Goal: Information Seeking & Learning: Check status

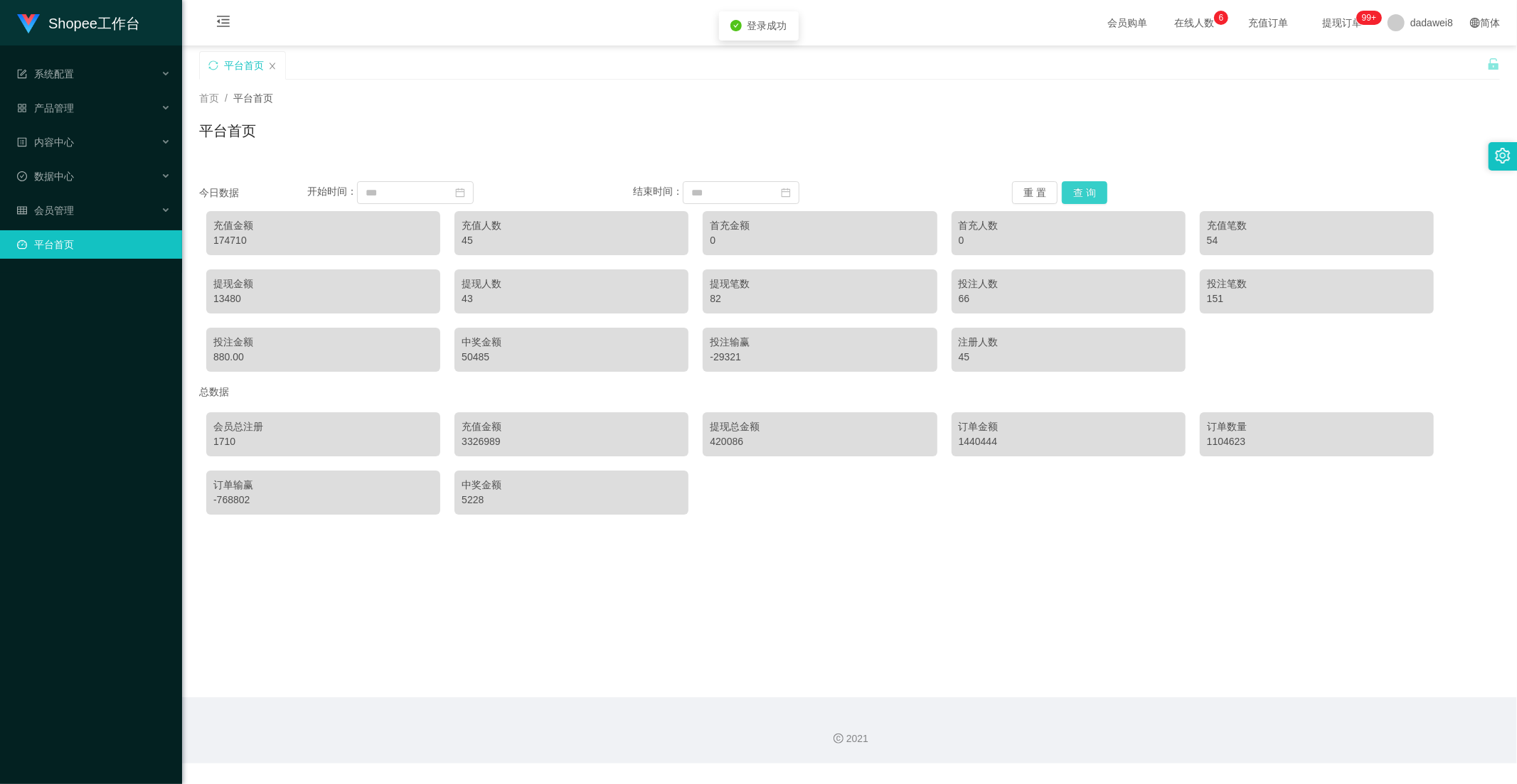
click at [1071, 191] on button "查 询" at bounding box center [1084, 192] width 46 height 22
click at [60, 212] on span "会员管理" at bounding box center [46, 211] width 57 height 12
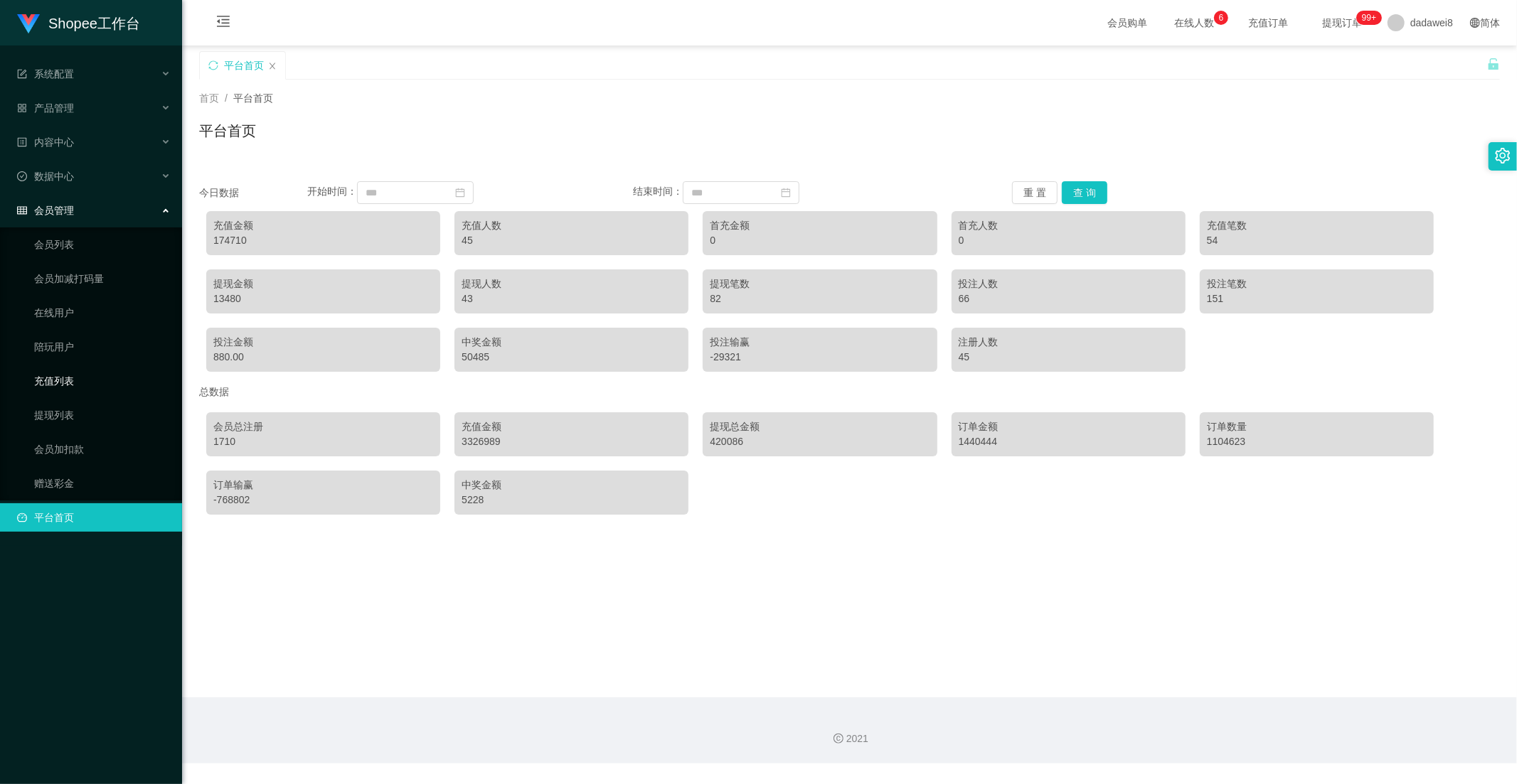
click at [64, 380] on link "充值列表" at bounding box center [102, 380] width 136 height 28
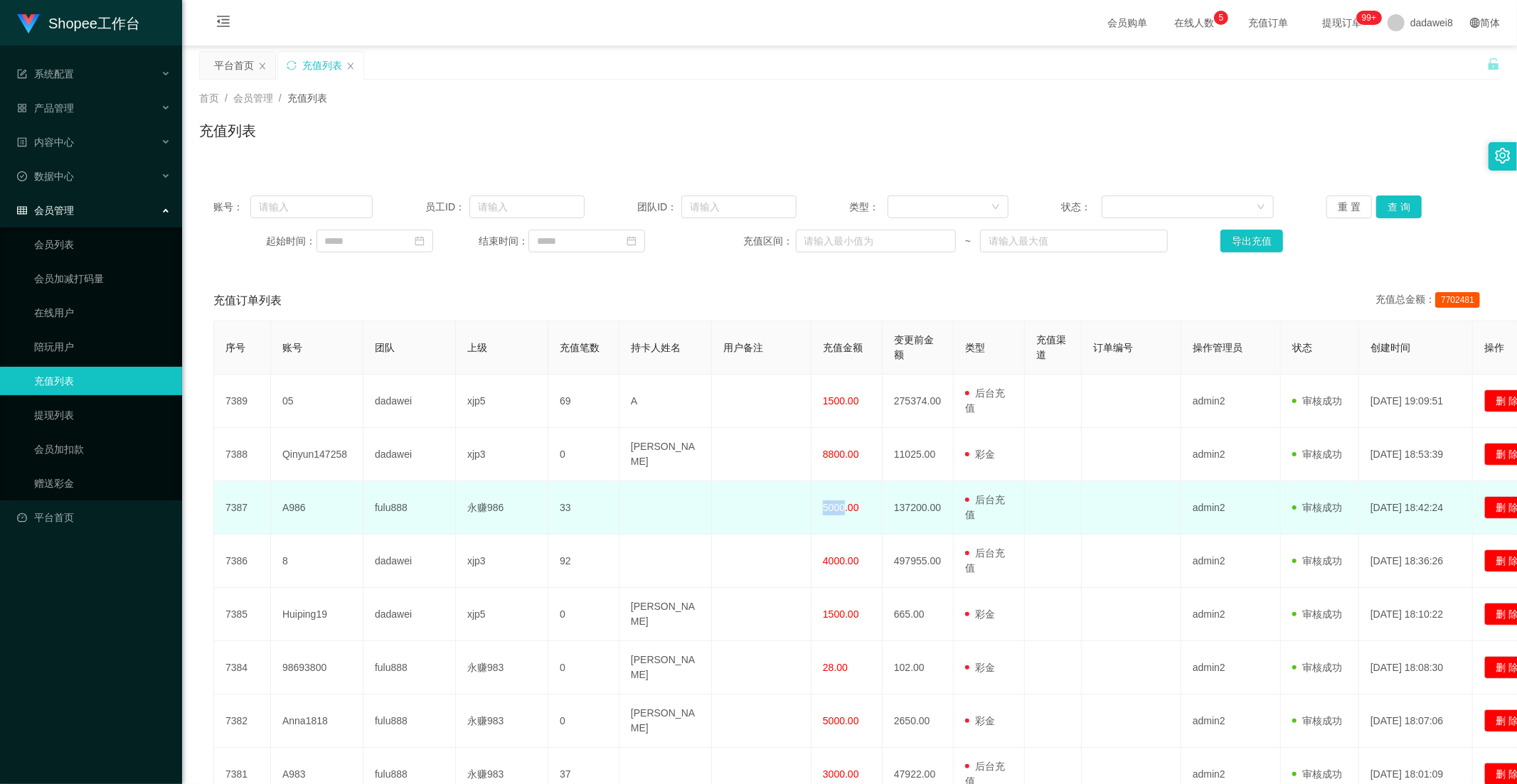
drag, startPoint x: 843, startPoint y: 499, endPoint x: 812, endPoint y: 496, distance: 31.1
click at [815, 498] on td "5000.00" at bounding box center [847, 508] width 71 height 54
click at [812, 495] on td "5000.00" at bounding box center [847, 508] width 71 height 54
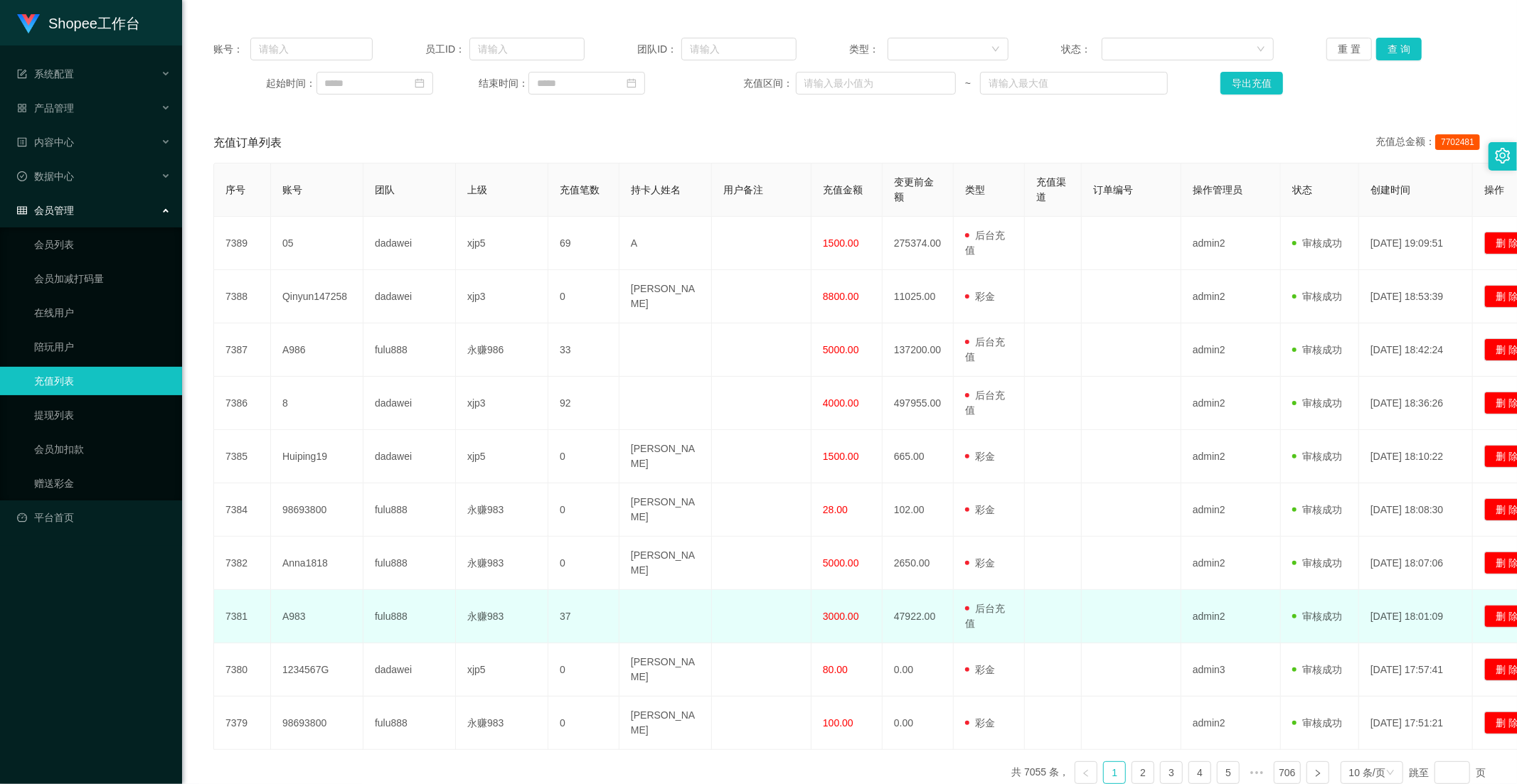
click at [840, 611] on span "3000.00" at bounding box center [841, 617] width 36 height 12
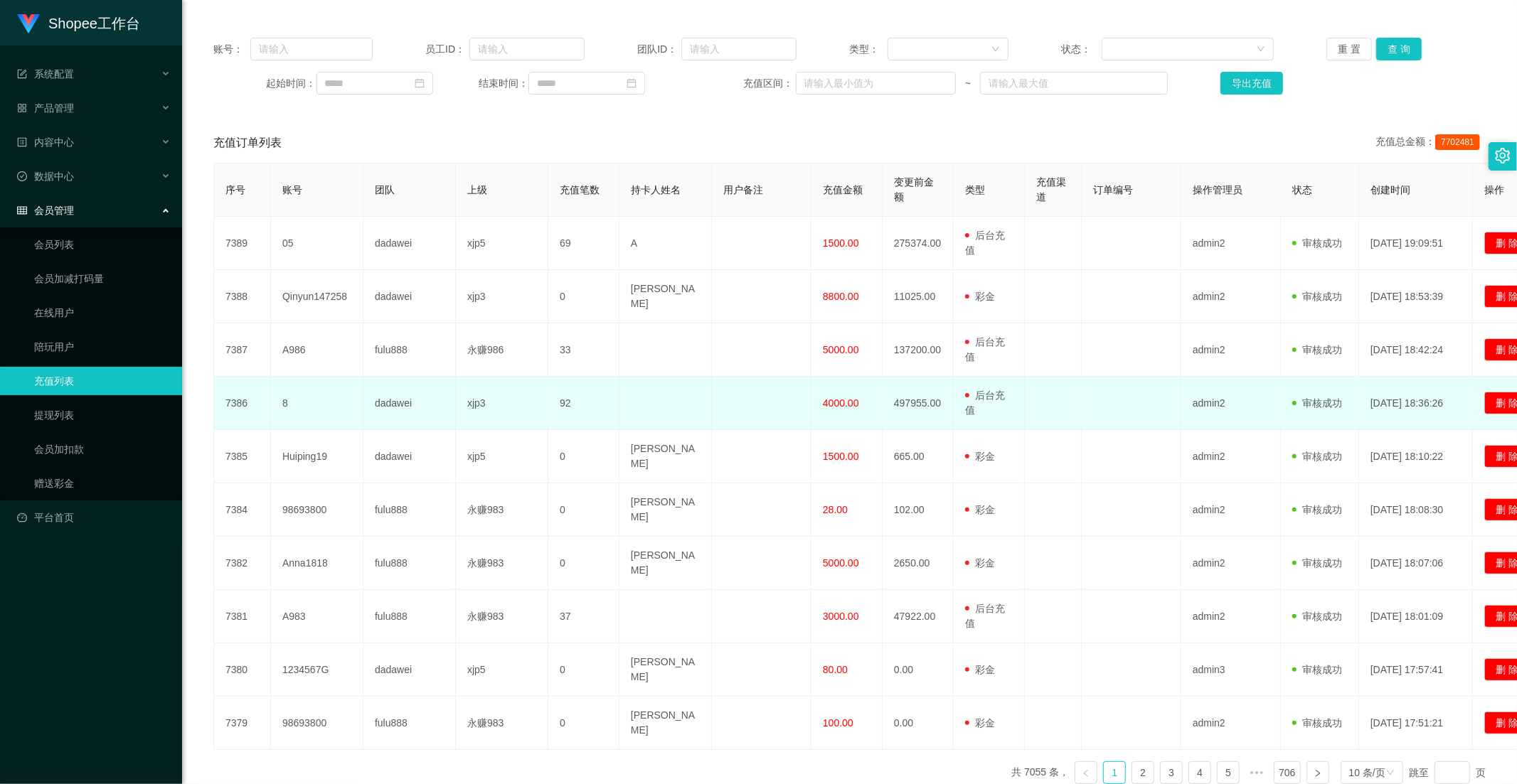
click at [832, 397] on span "4000.00" at bounding box center [841, 403] width 36 height 12
click at [820, 385] on td "4000.00" at bounding box center [847, 404] width 71 height 54
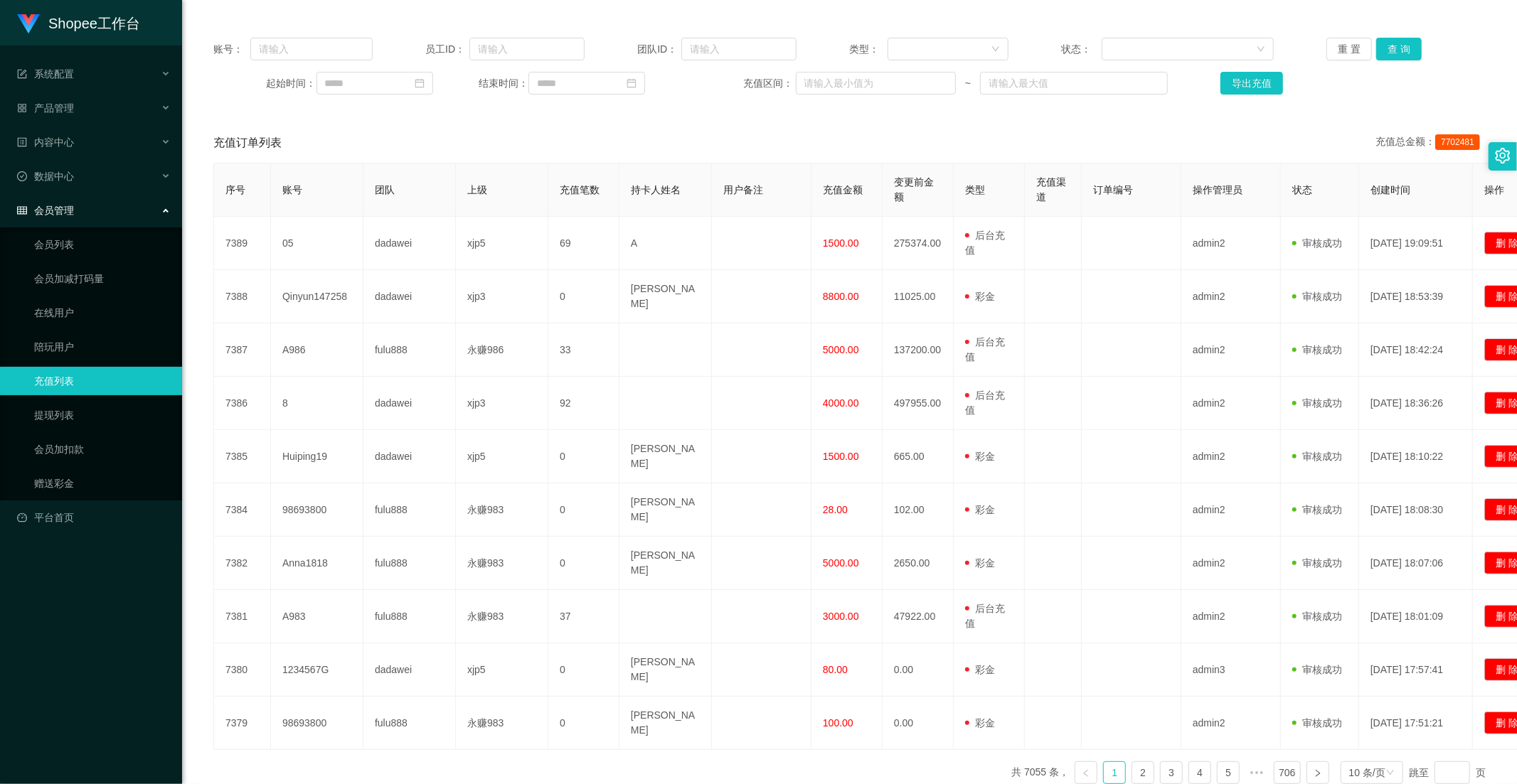
scroll to position [0, 0]
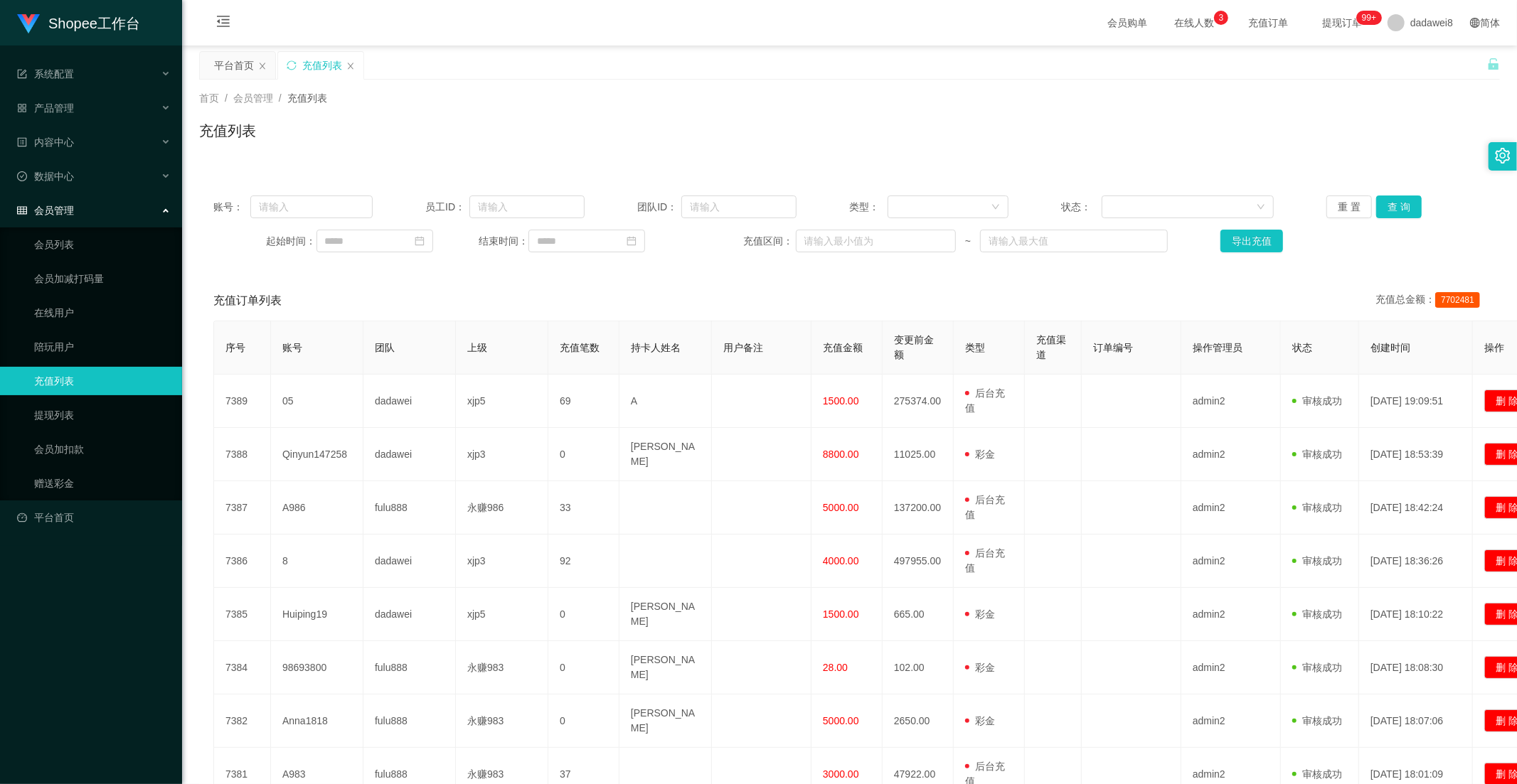
drag, startPoint x: 93, startPoint y: 221, endPoint x: 86, endPoint y: 195, distance: 26.9
click at [93, 220] on div "会员管理" at bounding box center [91, 210] width 182 height 28
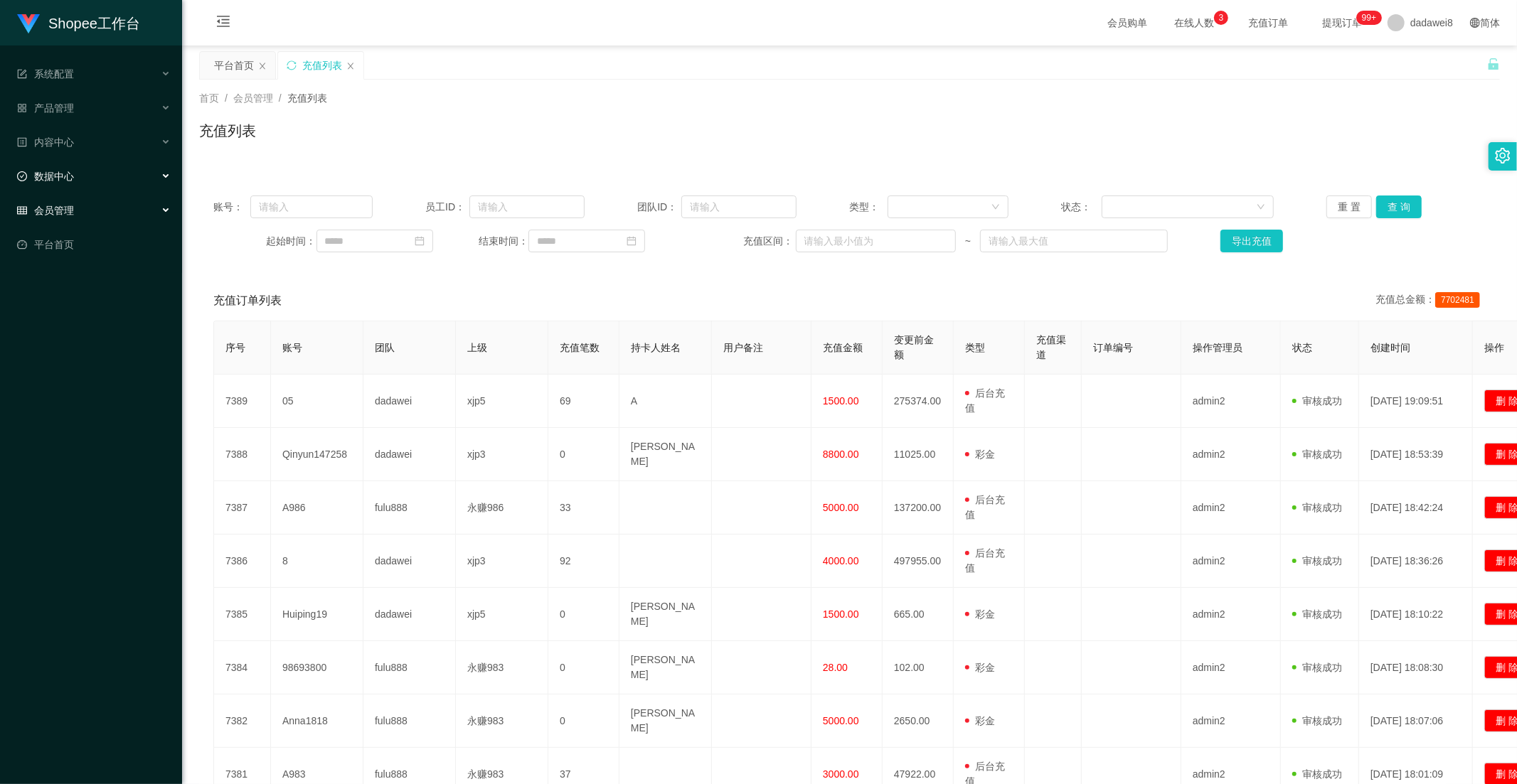
click at [83, 180] on div "数据中心" at bounding box center [91, 176] width 182 height 28
click at [76, 215] on link "员工统计" at bounding box center [102, 210] width 136 height 28
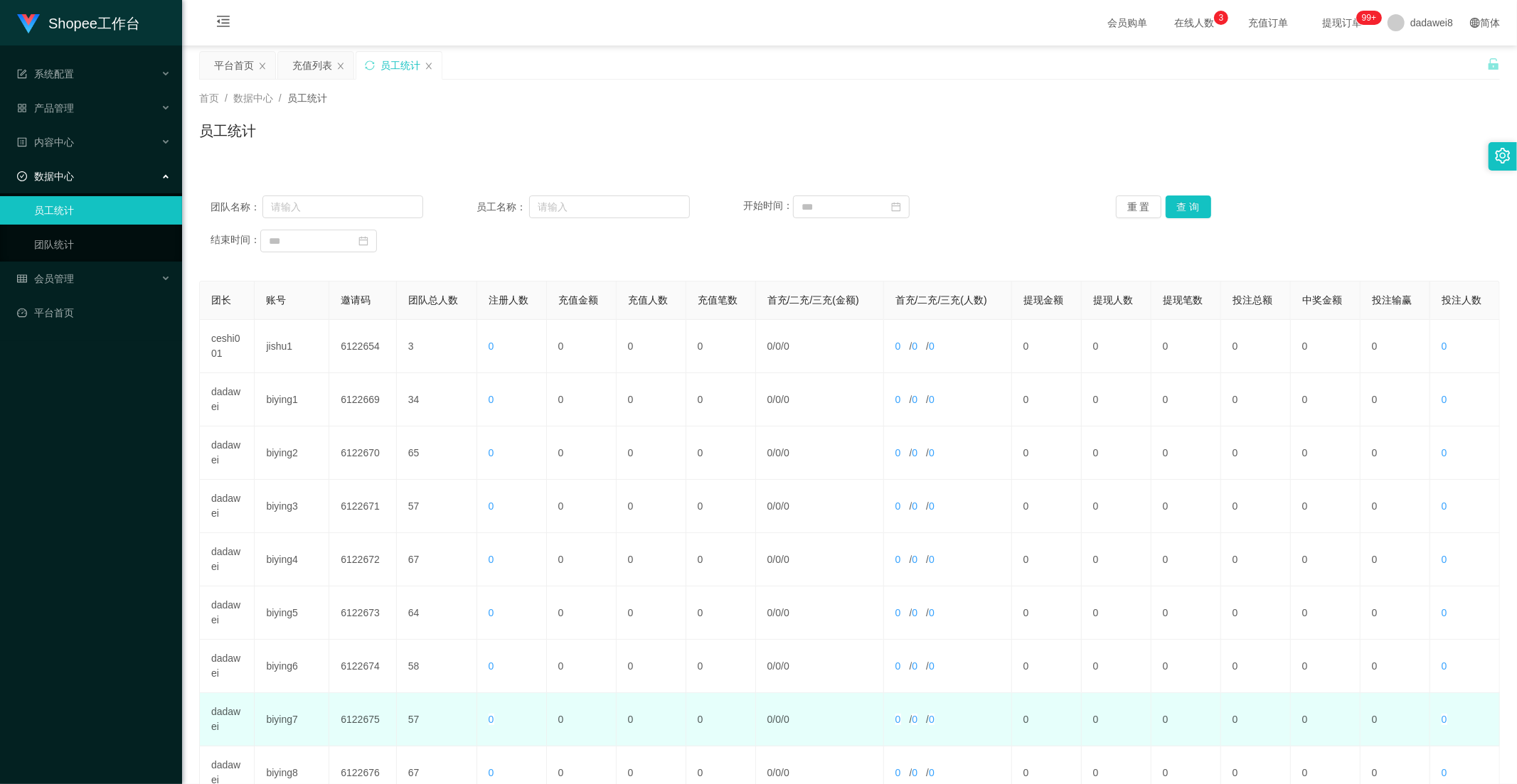
scroll to position [199, 0]
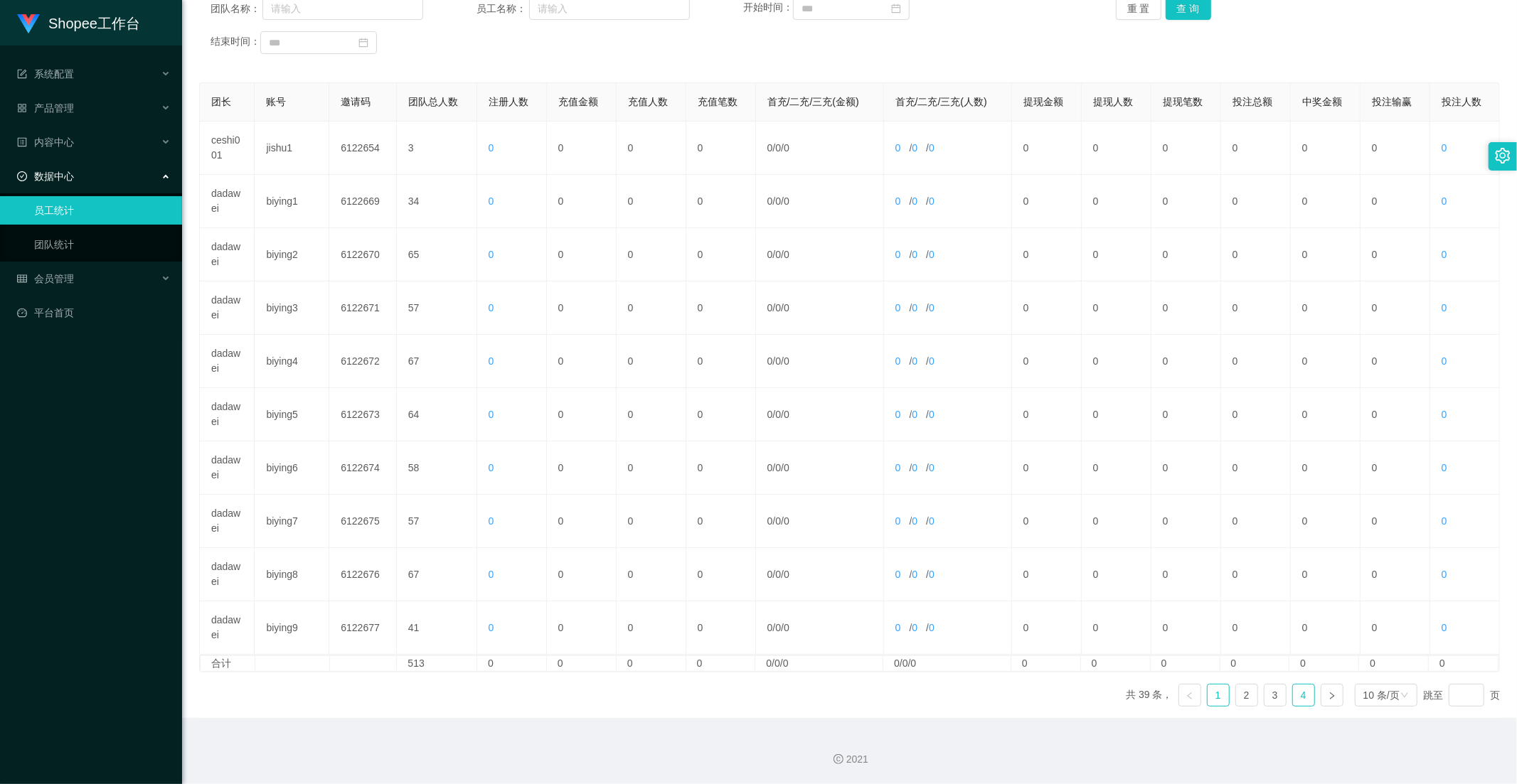
click at [1293, 693] on link "4" at bounding box center [1303, 695] width 21 height 21
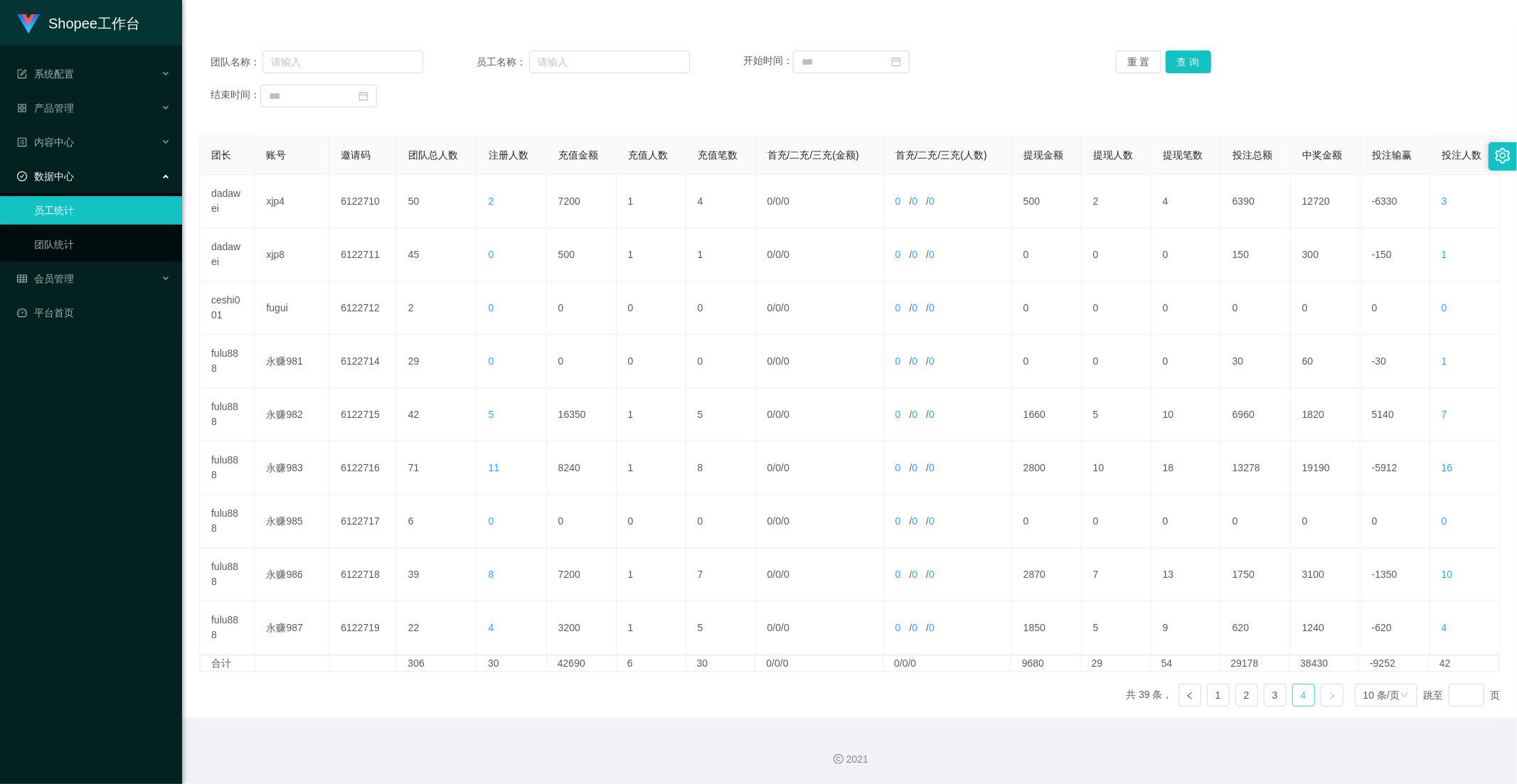
scroll to position [145, 0]
click at [1269, 702] on link "3" at bounding box center [1274, 695] width 21 height 21
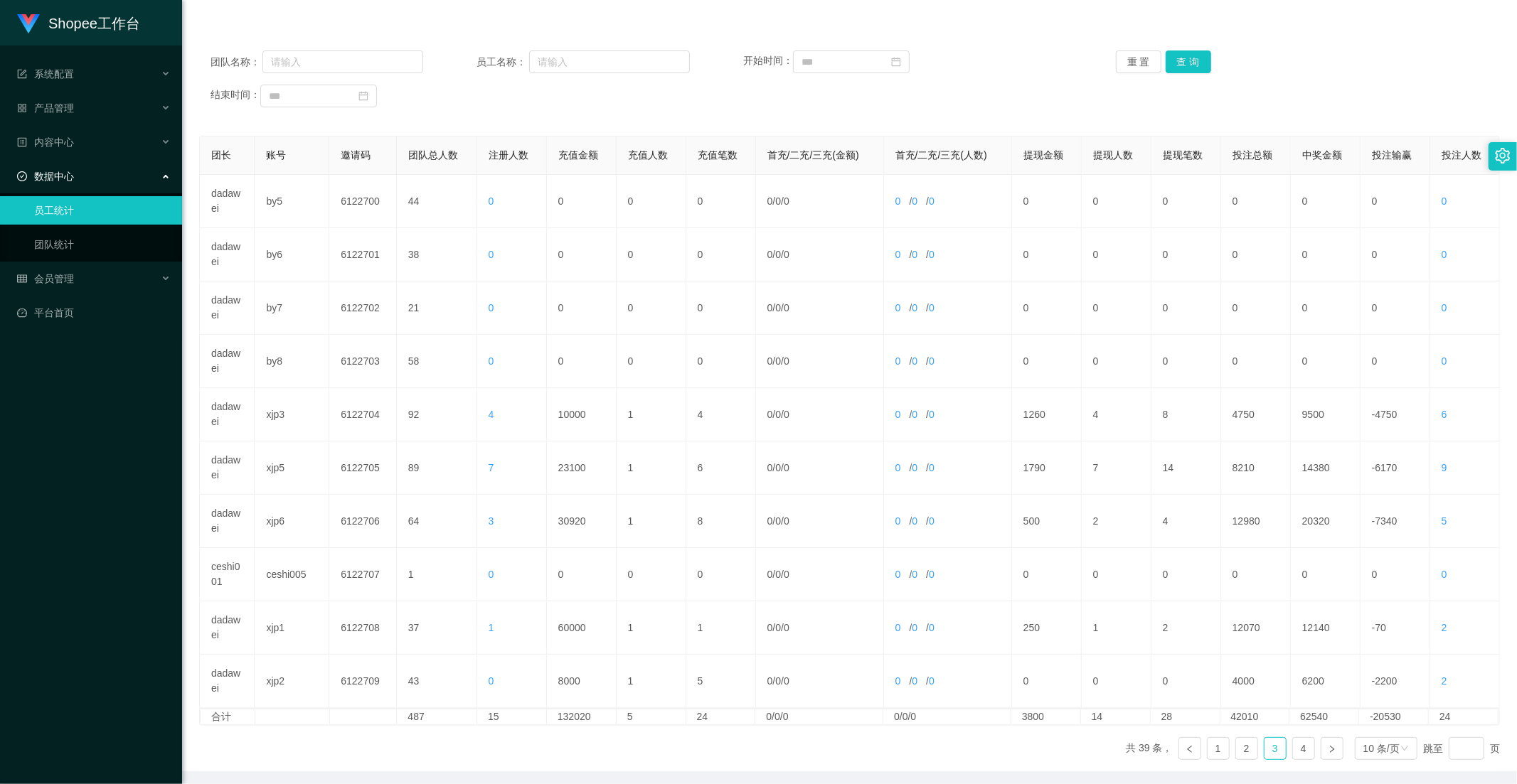
scroll to position [0, 0]
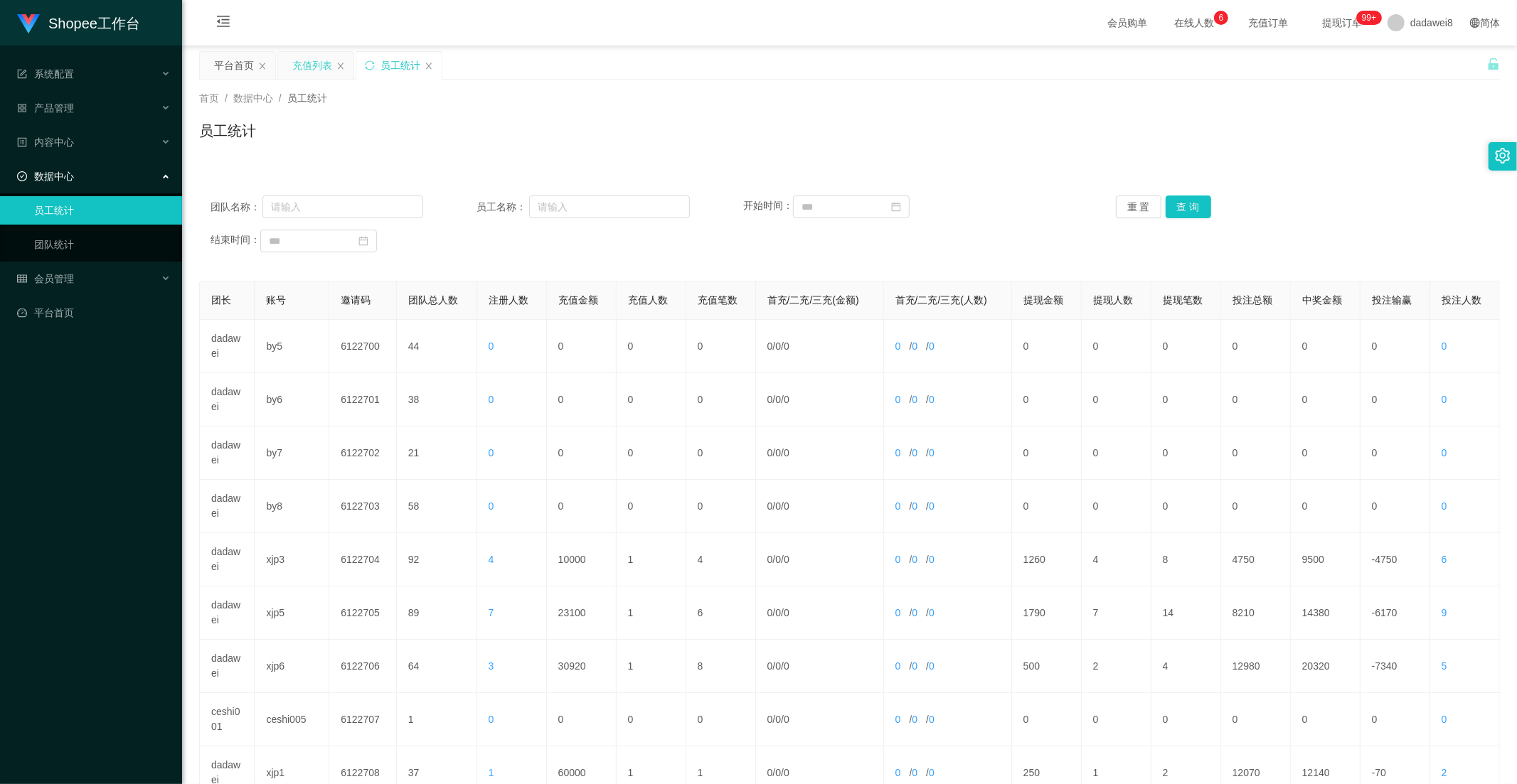
click at [317, 70] on div "充值列表" at bounding box center [312, 65] width 40 height 27
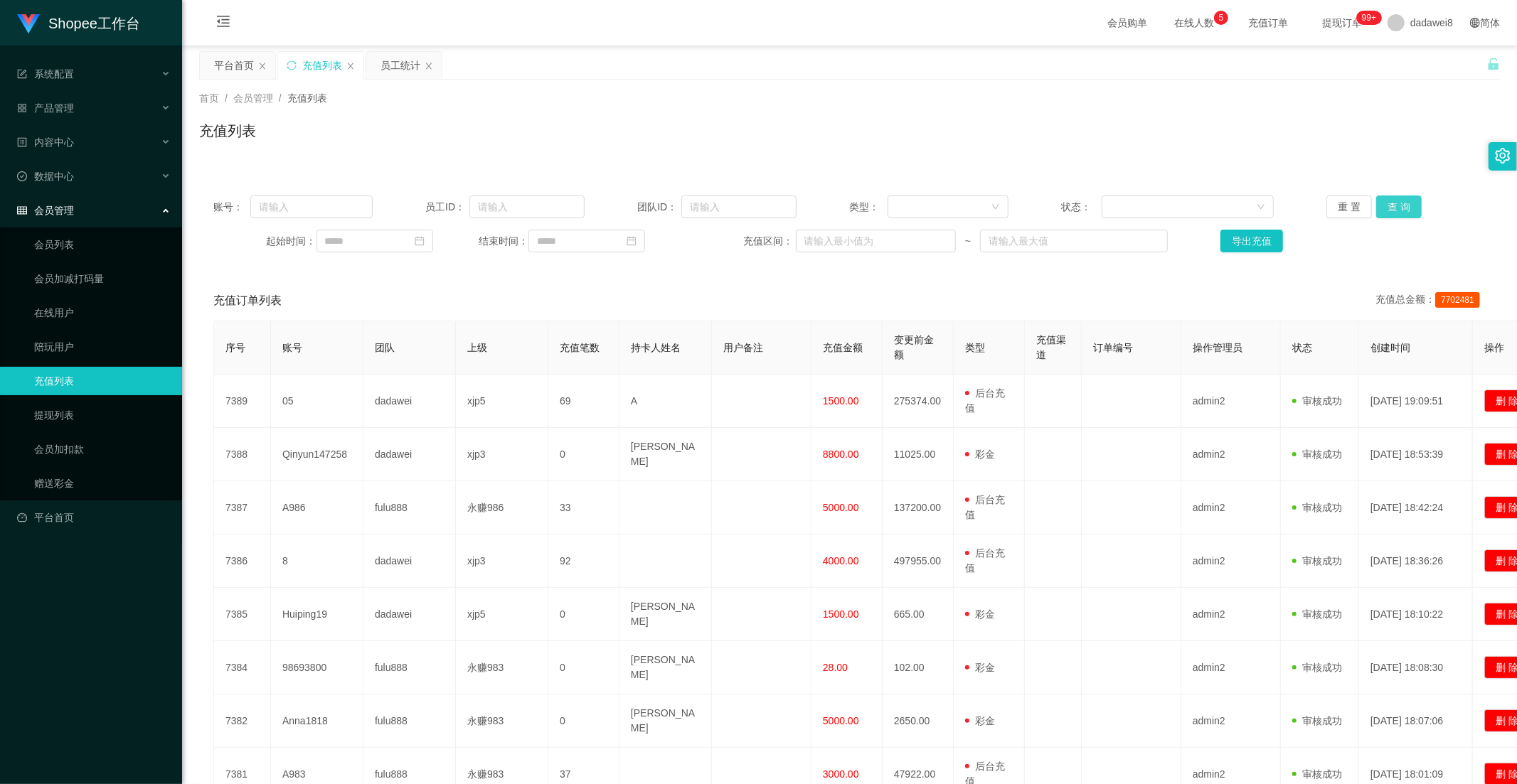
click at [1383, 211] on button "查 询" at bounding box center [1399, 207] width 46 height 22
click at [381, 67] on div "员工统计" at bounding box center [400, 65] width 40 height 27
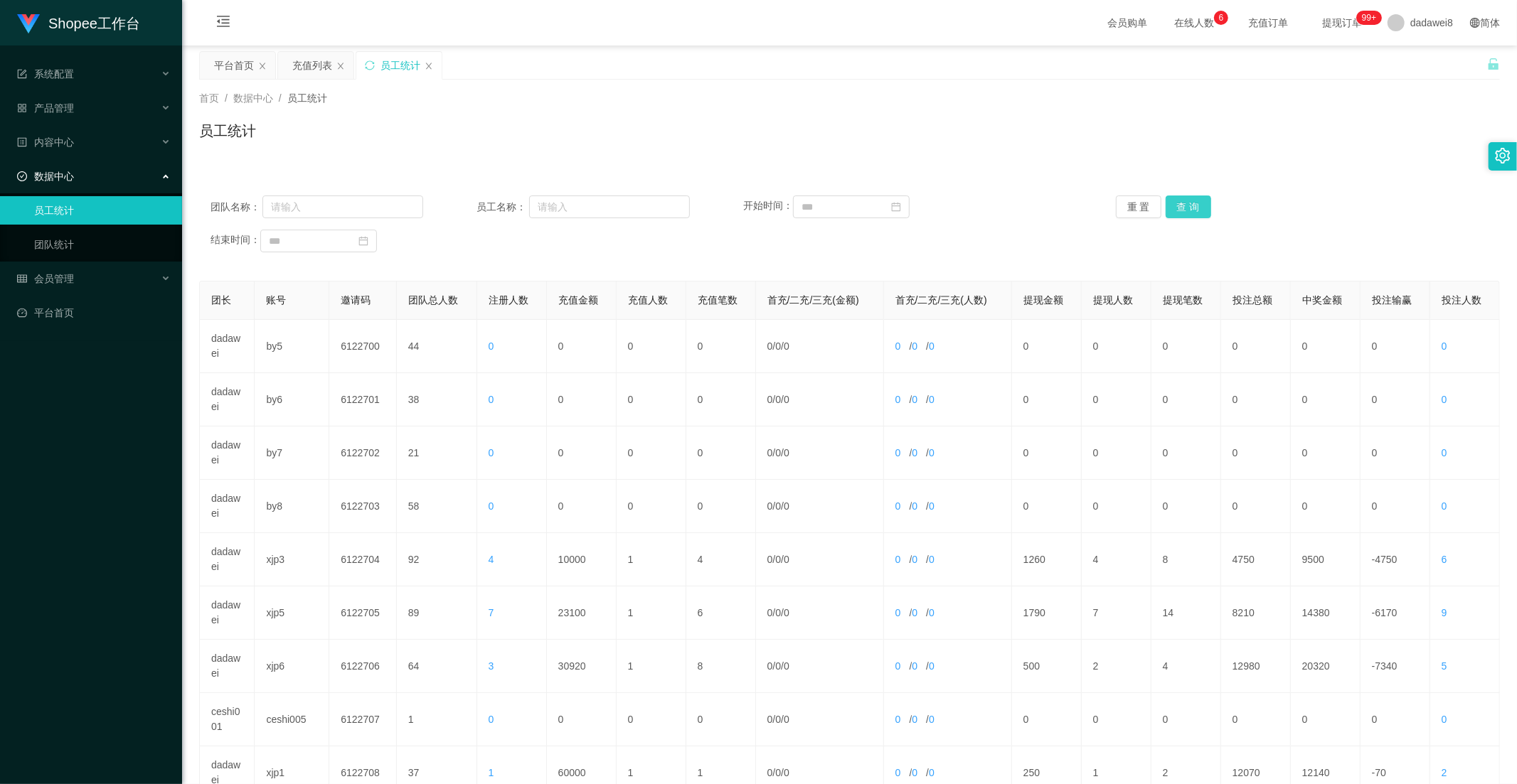
click at [1179, 208] on button "查 询" at bounding box center [1188, 207] width 46 height 22
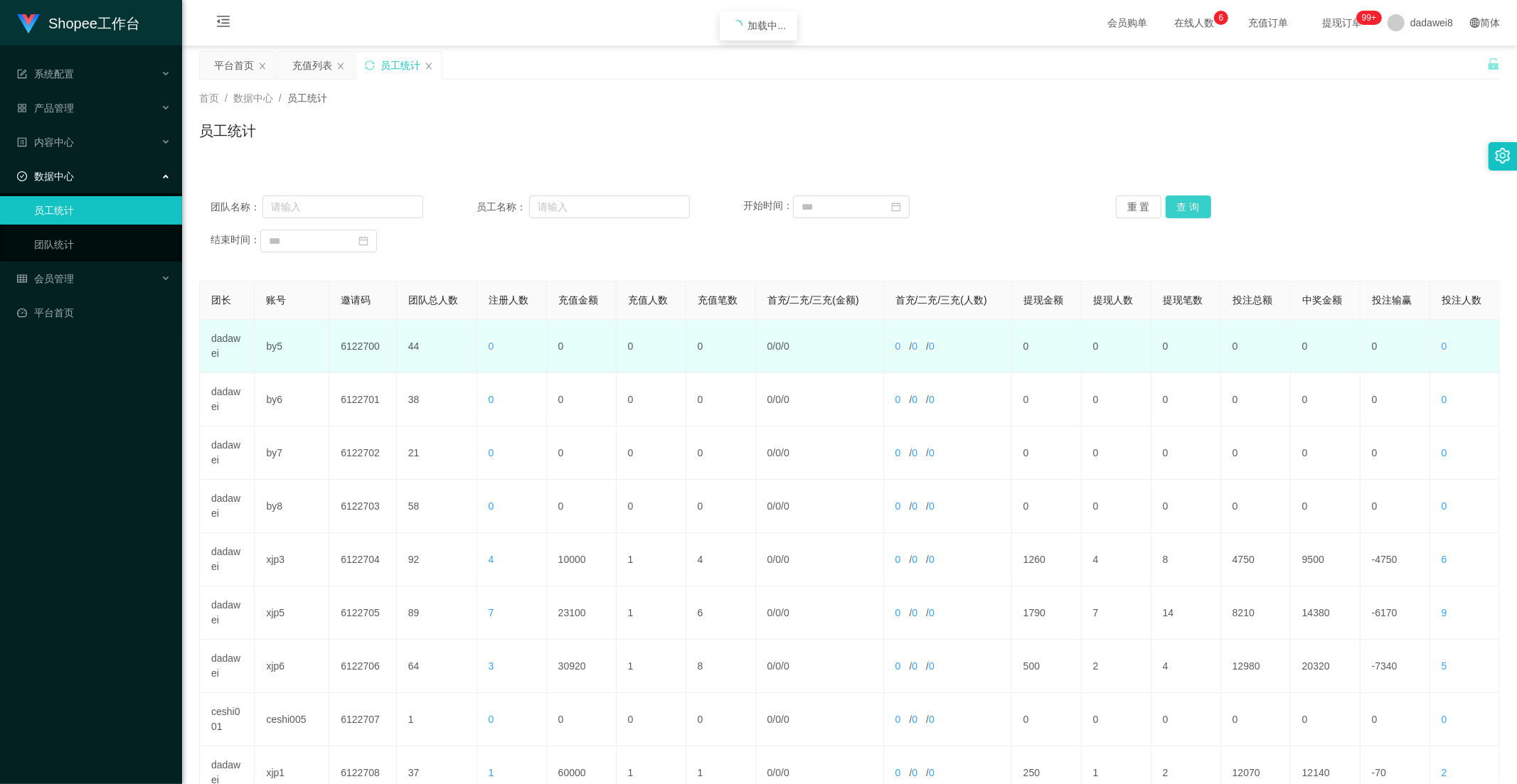
scroll to position [199, 0]
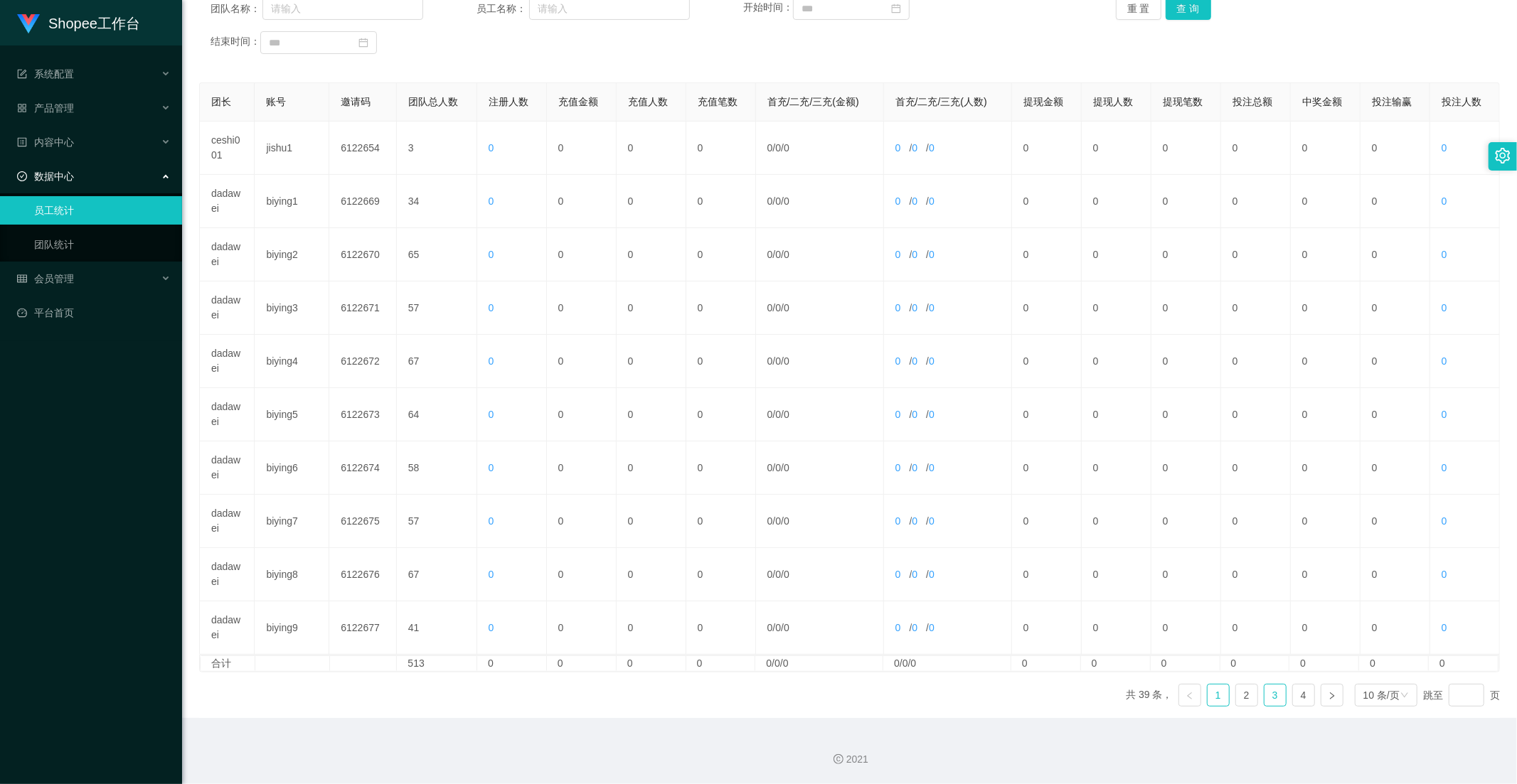
click at [1271, 699] on link "3" at bounding box center [1274, 695] width 21 height 21
click at [1299, 691] on link "4" at bounding box center [1303, 695] width 21 height 21
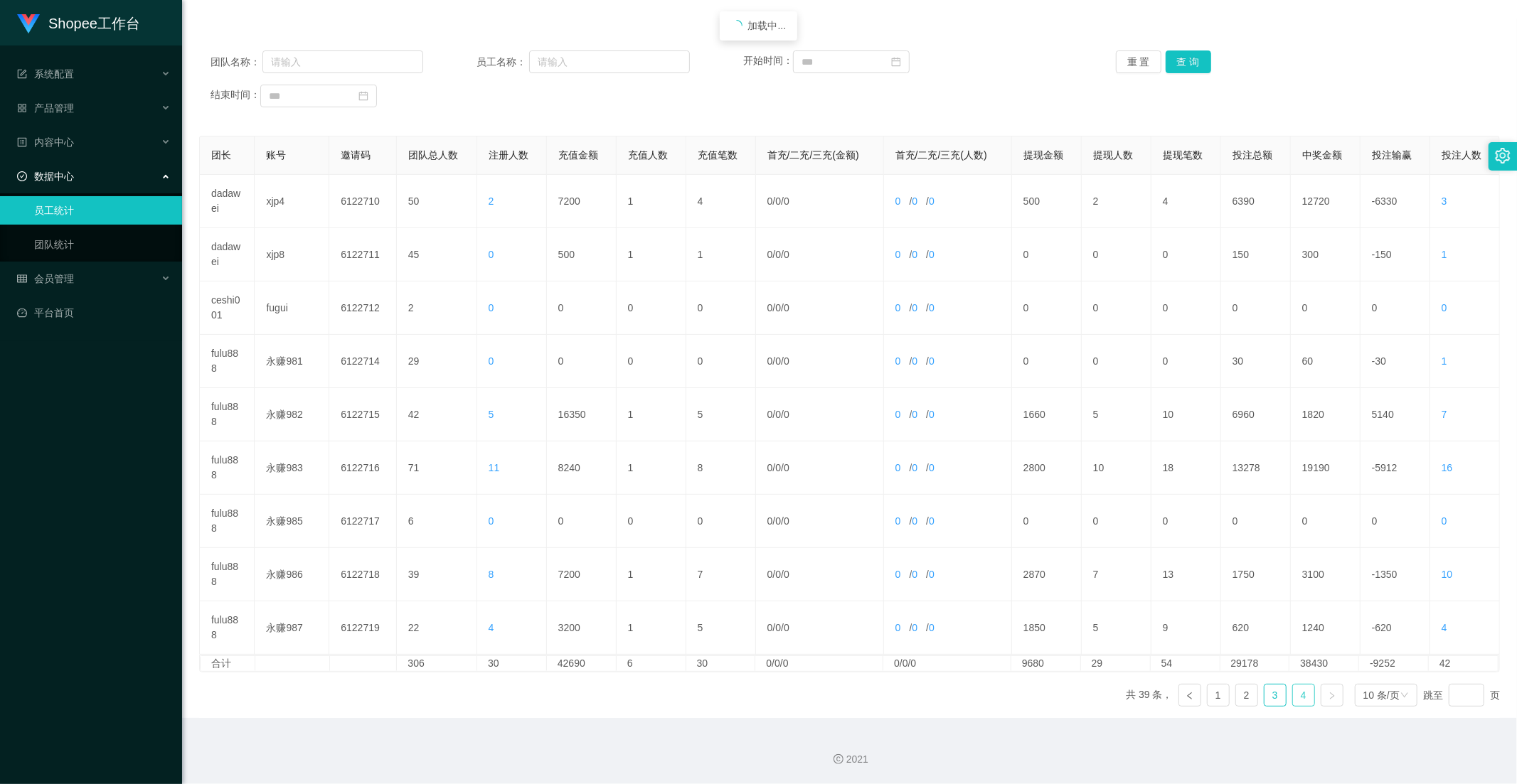
scroll to position [145, 0]
click at [1267, 692] on link "3" at bounding box center [1274, 695] width 21 height 21
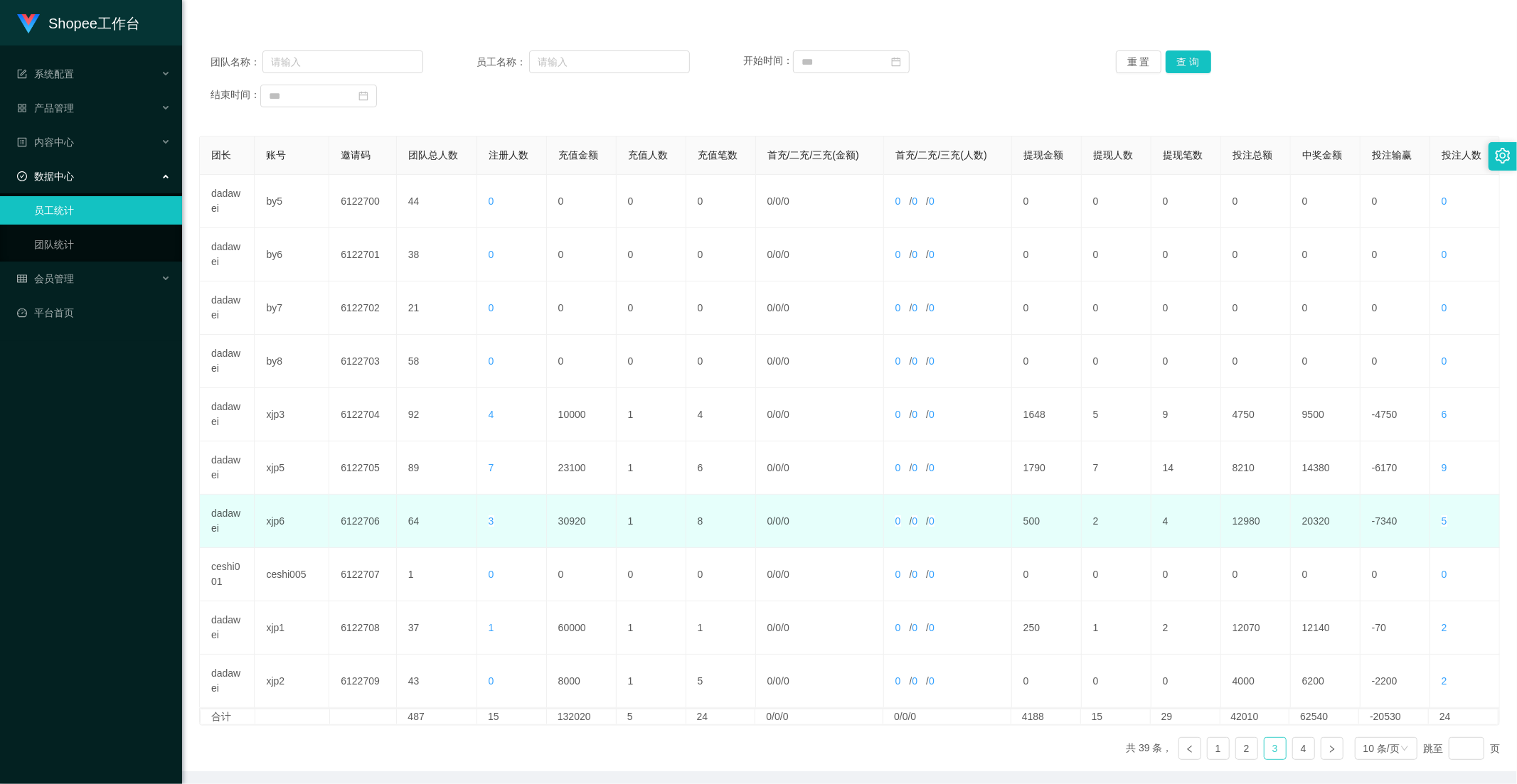
scroll to position [199, 0]
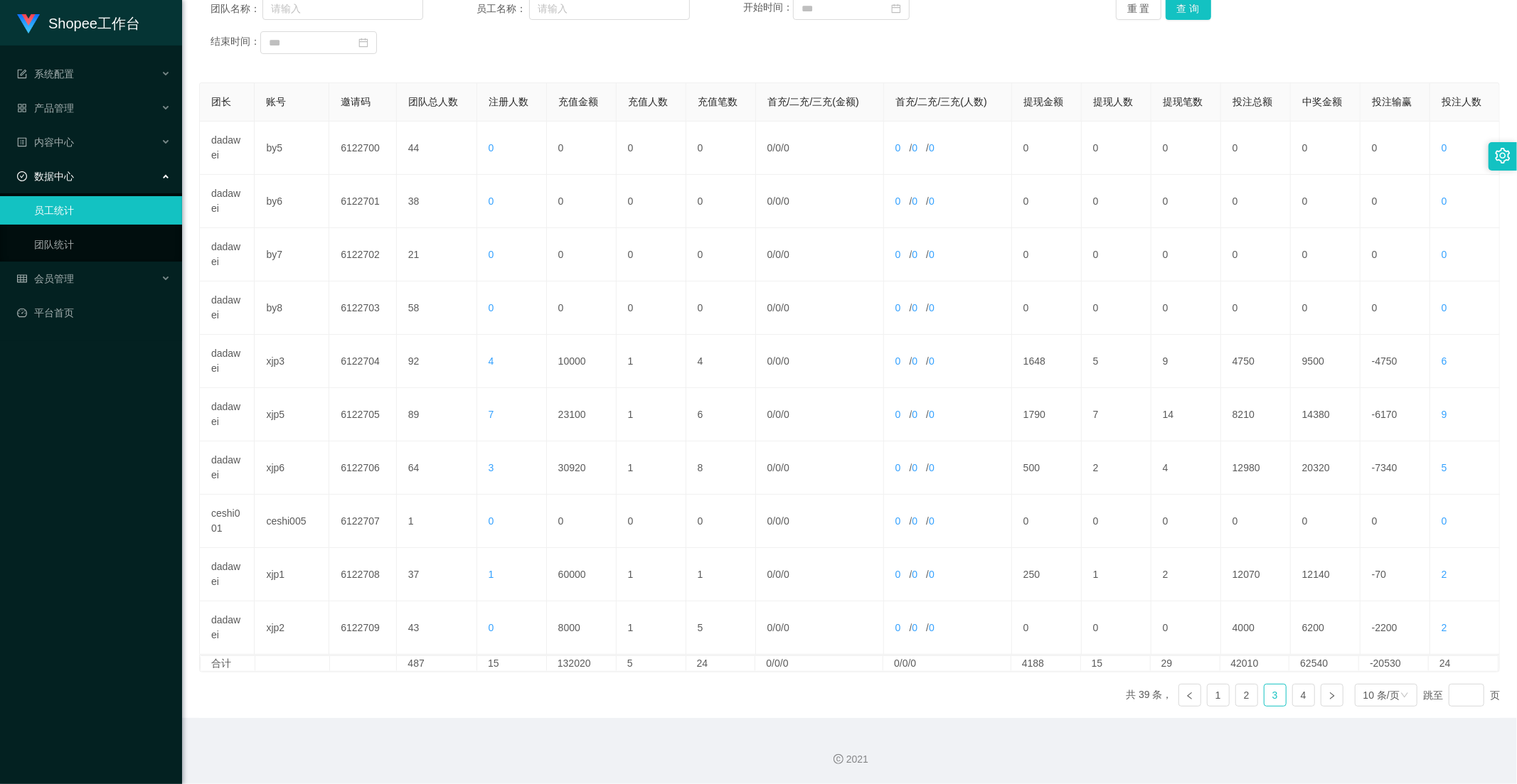
click at [1193, 19] on div "团队名称： 员工名称： 开始时间： 重 置 查 询 结束时间：" at bounding box center [849, 25] width 1301 height 86
click at [1188, 12] on button "查 询" at bounding box center [1188, 8] width 46 height 22
click at [1253, 694] on ul "共 39 条， 1 2 3 4 10 条/页 跳至 页" at bounding box center [1313, 695] width 374 height 22
click at [1271, 693] on link "3" at bounding box center [1274, 695] width 21 height 21
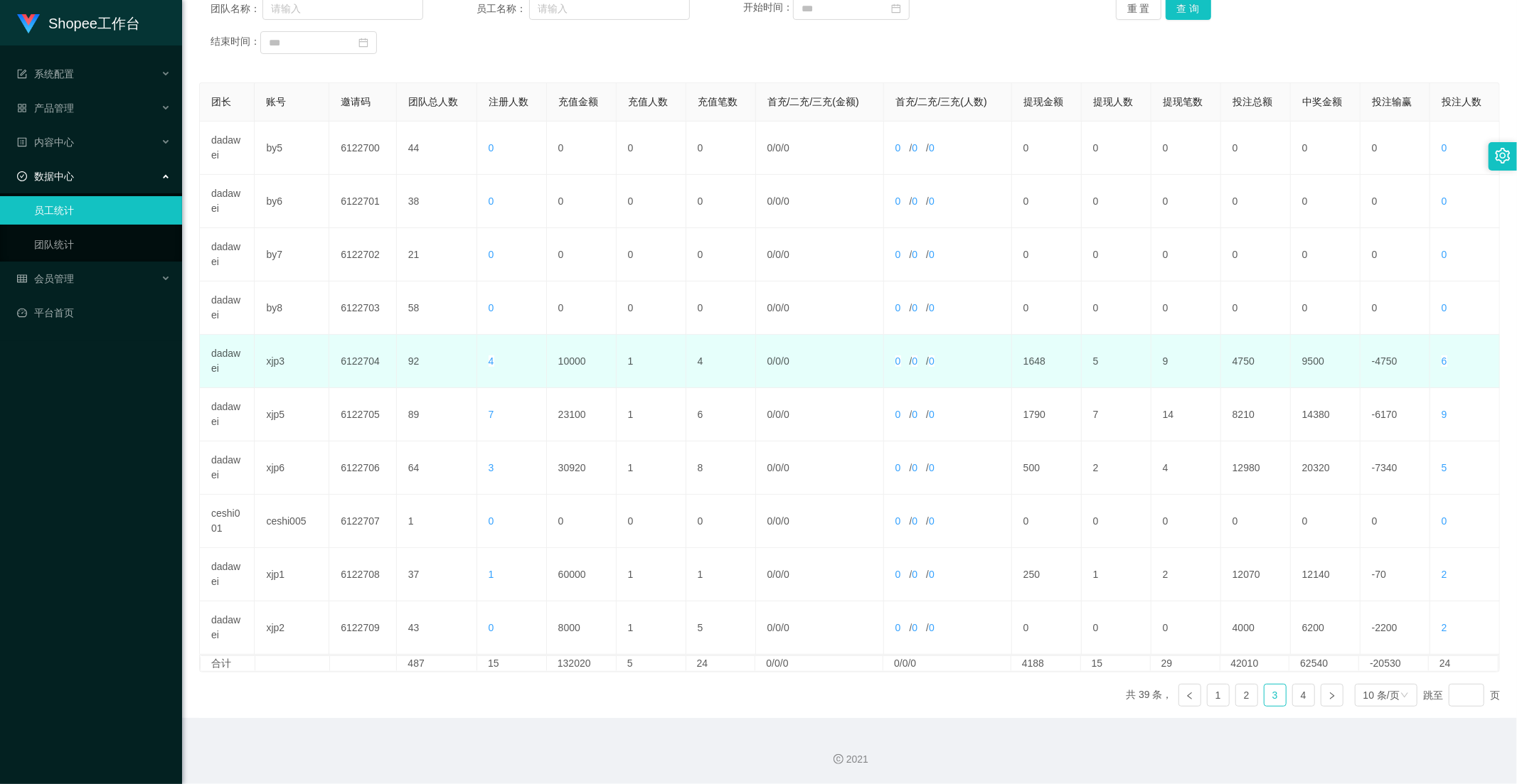
click at [565, 364] on td "10000" at bounding box center [581, 362] width 70 height 54
copy td "10000"
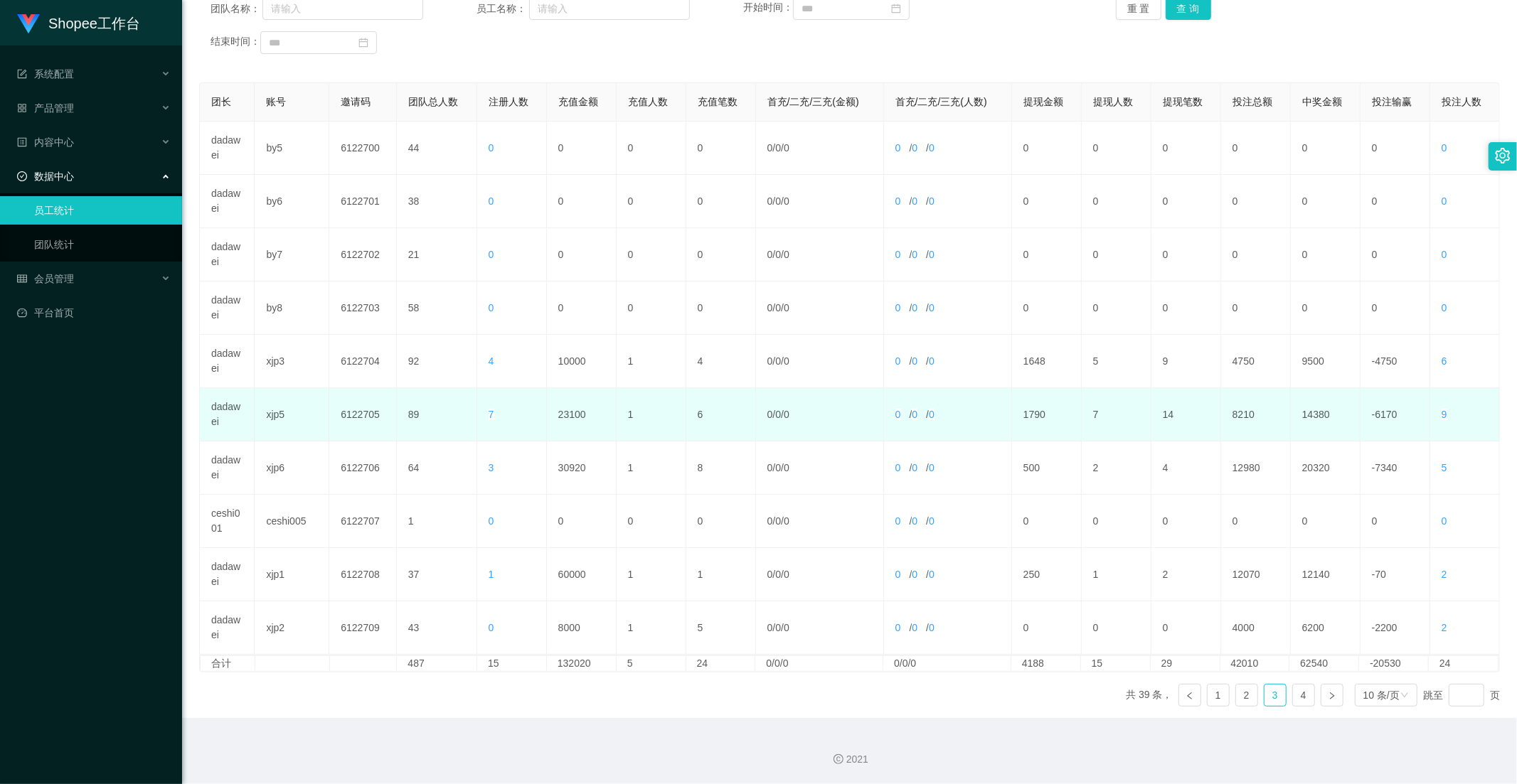
click at [573, 410] on td "23100" at bounding box center [581, 415] width 70 height 54
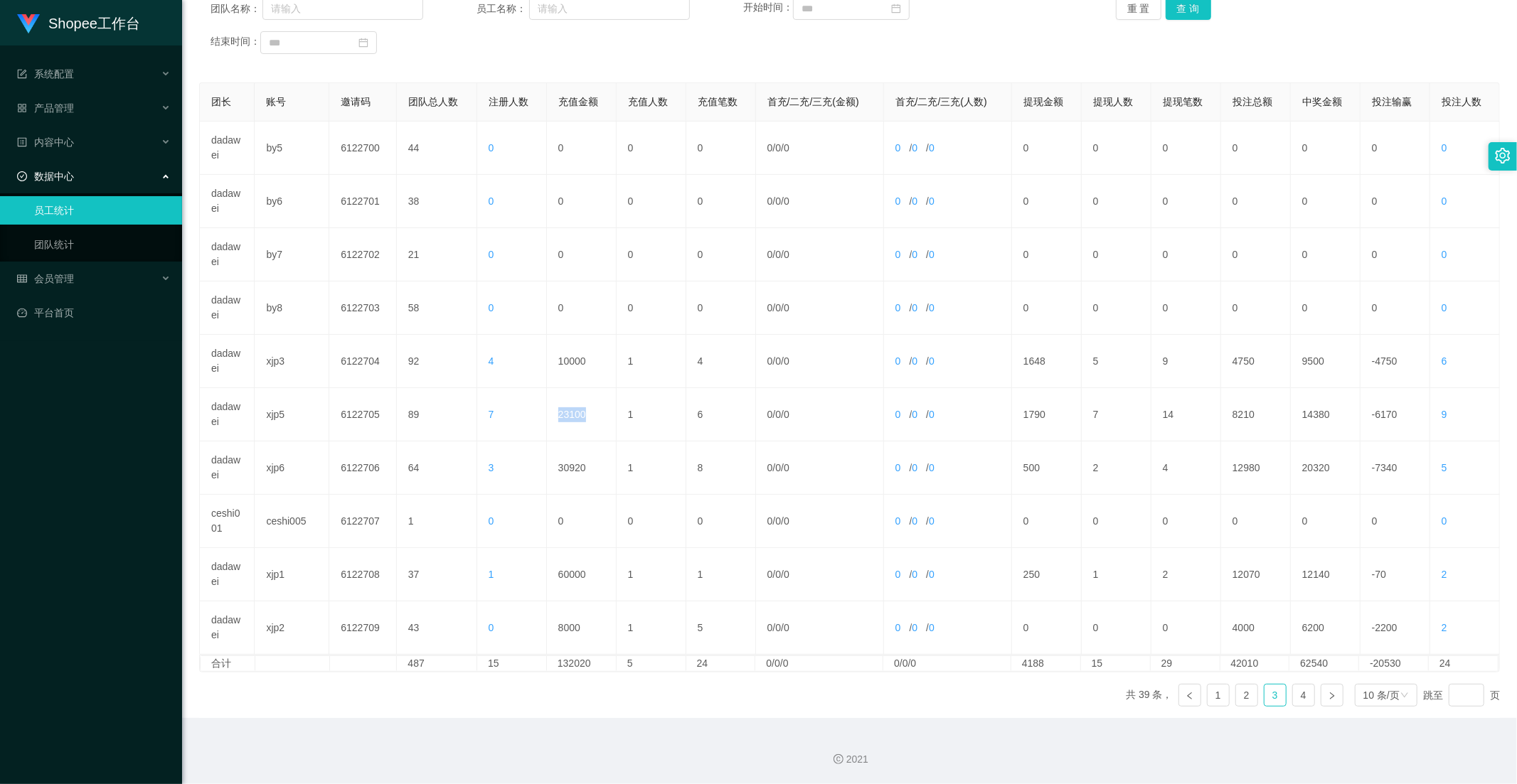
copy td "23100"
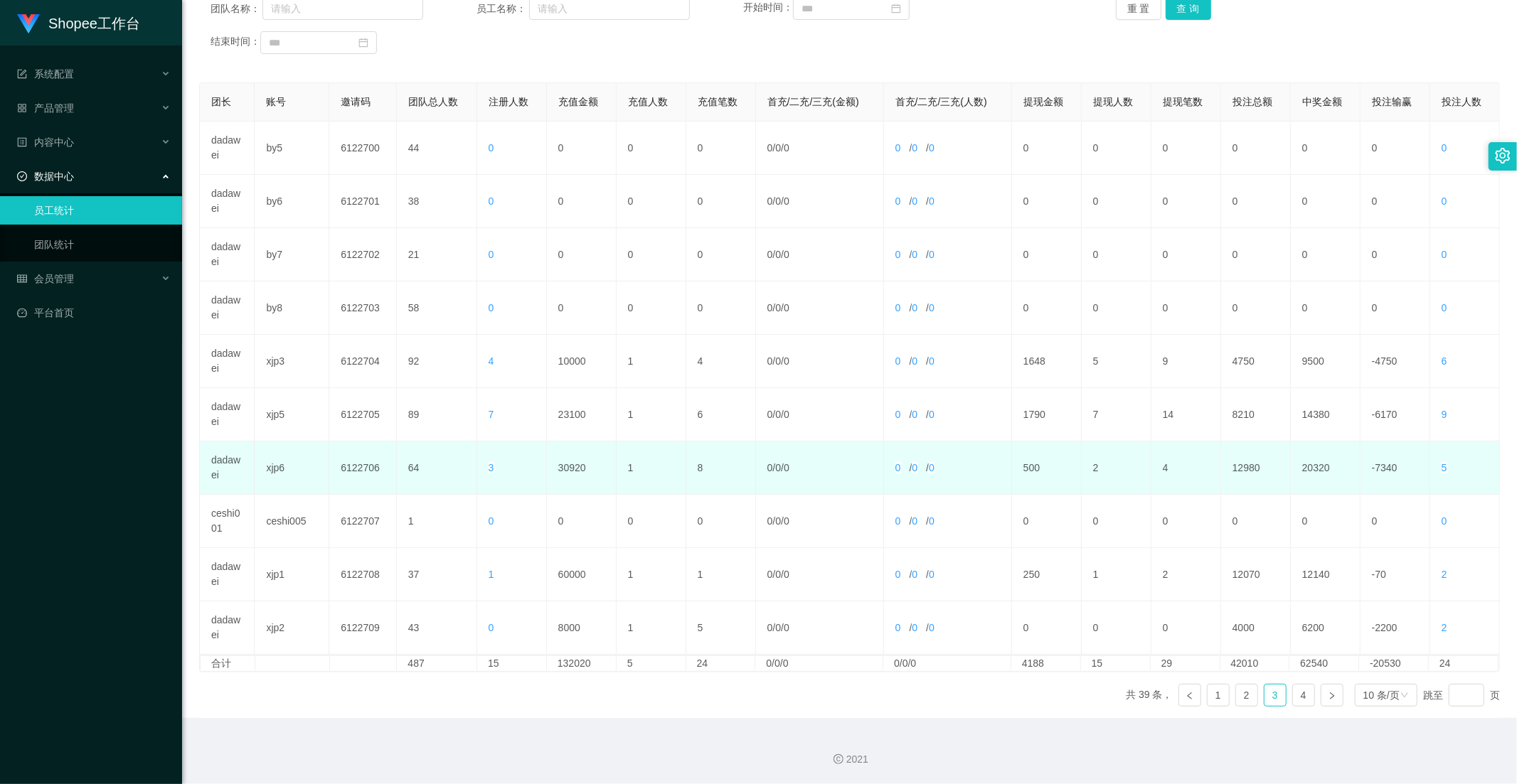
click at [578, 466] on td "30920" at bounding box center [581, 468] width 70 height 54
click at [578, 466] on td "30920" at bounding box center [581, 468] width 70 height 54
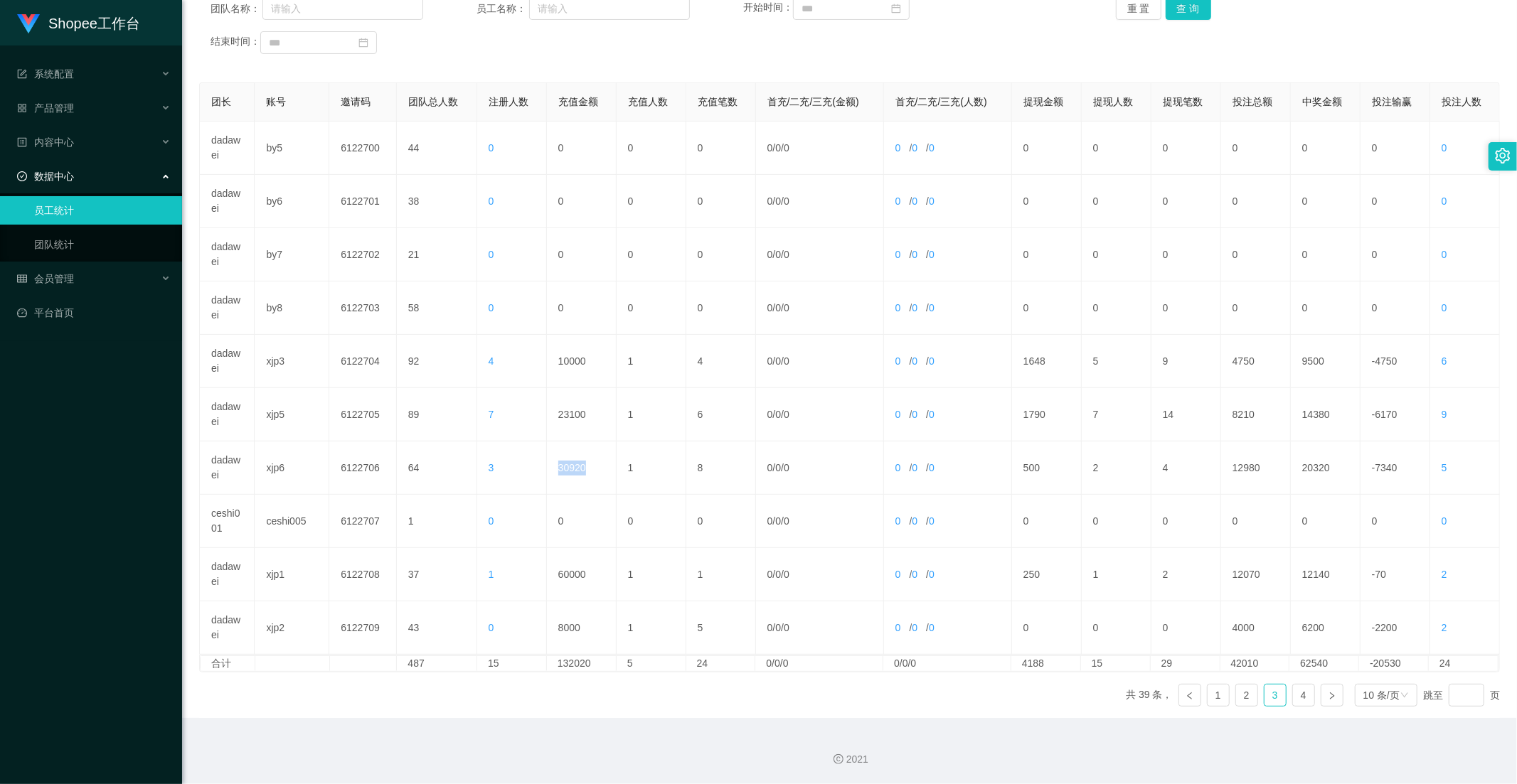
copy td "30920"
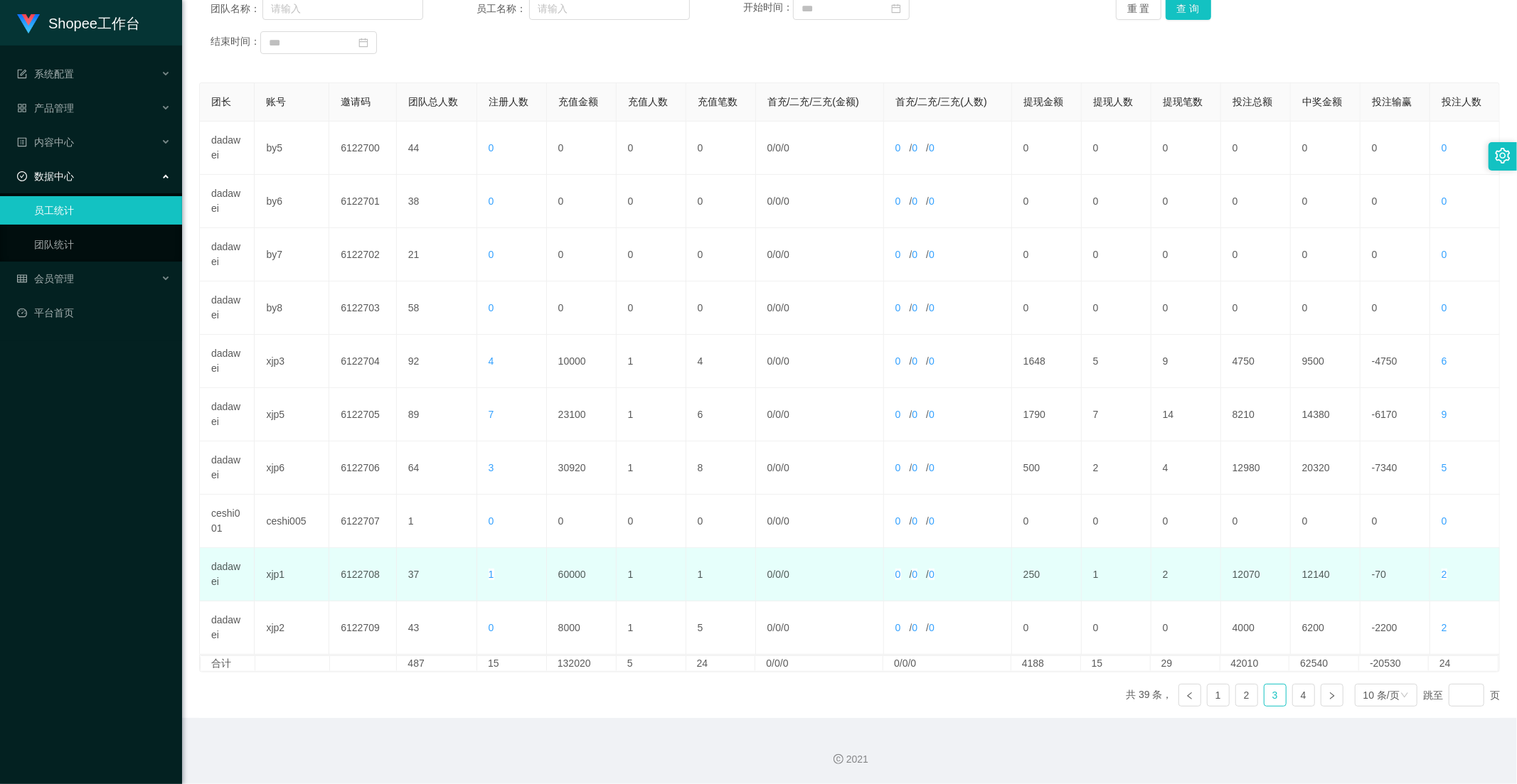
click at [557, 575] on td "60000" at bounding box center [581, 575] width 70 height 54
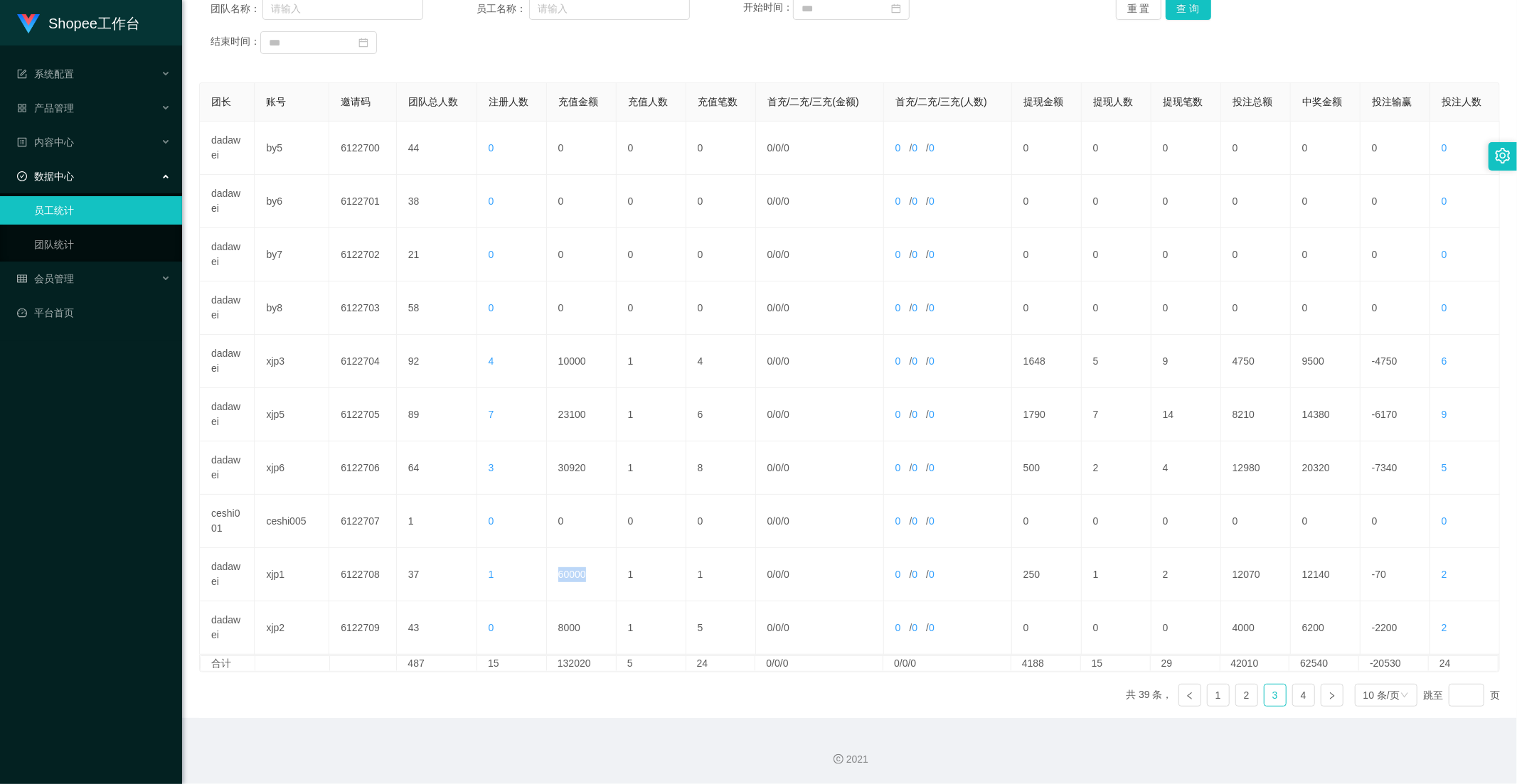
copy td "60000"
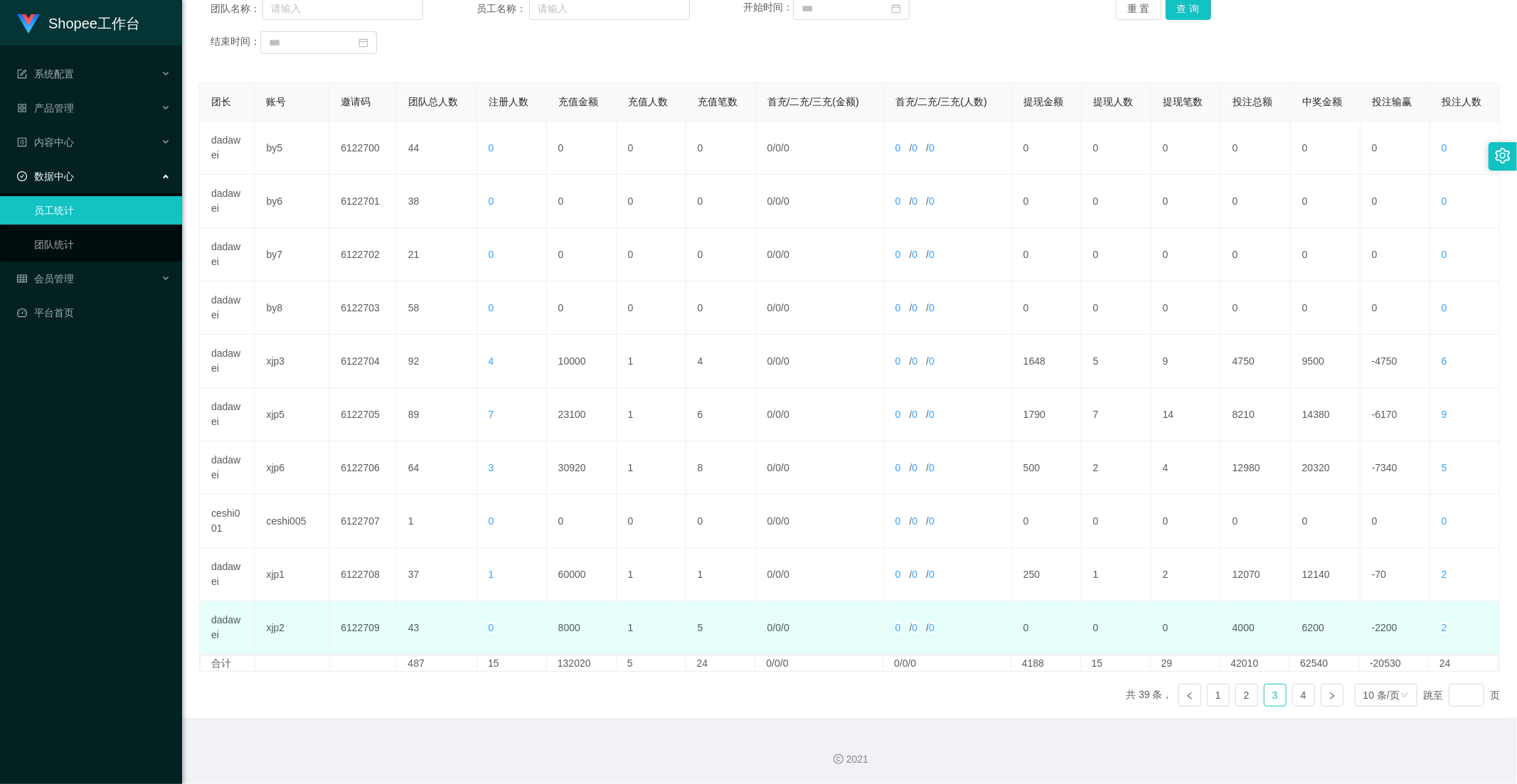
click at [557, 629] on td "8000" at bounding box center [581, 628] width 70 height 54
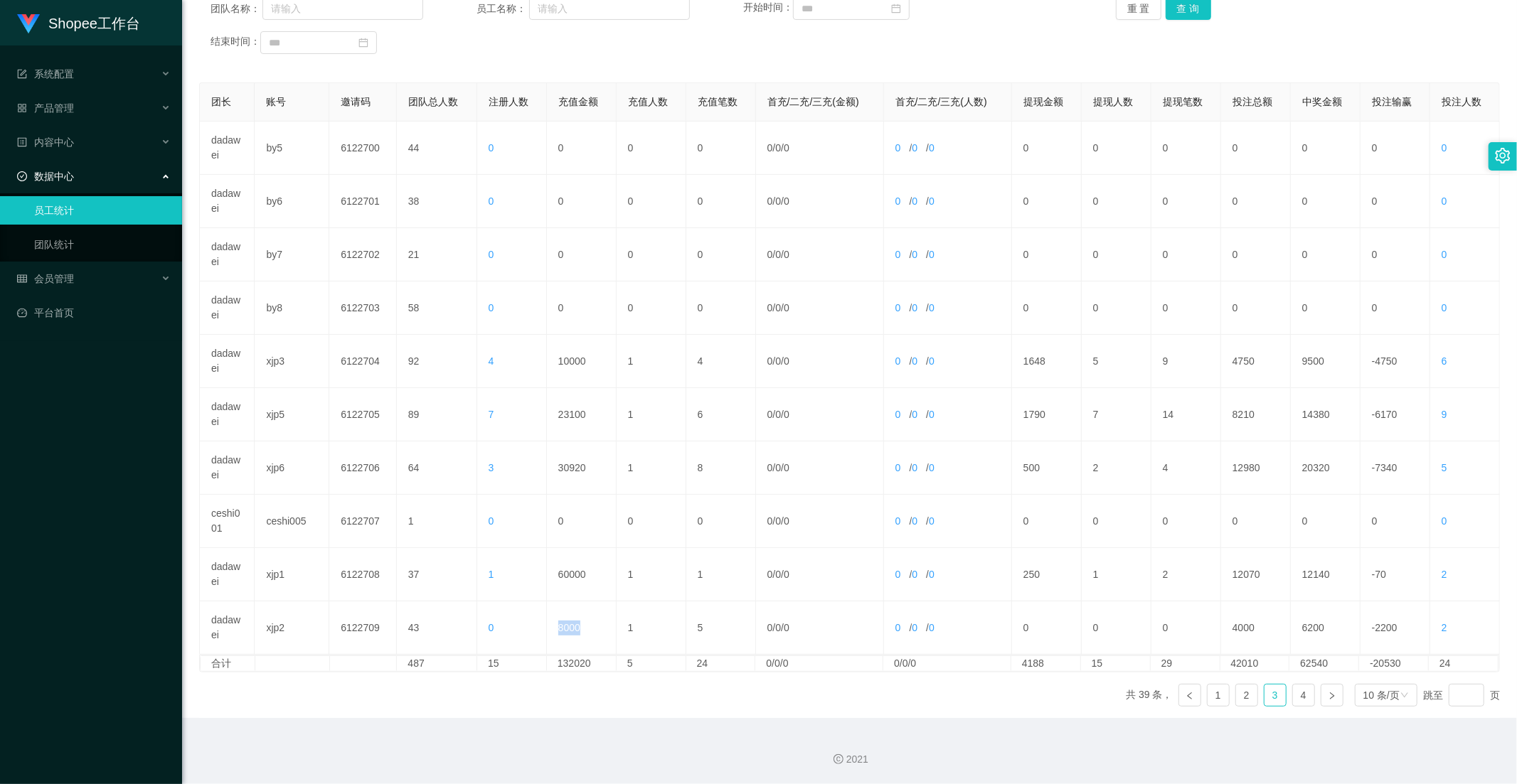
copy td "8000"
click at [1302, 701] on link "4" at bounding box center [1303, 695] width 21 height 21
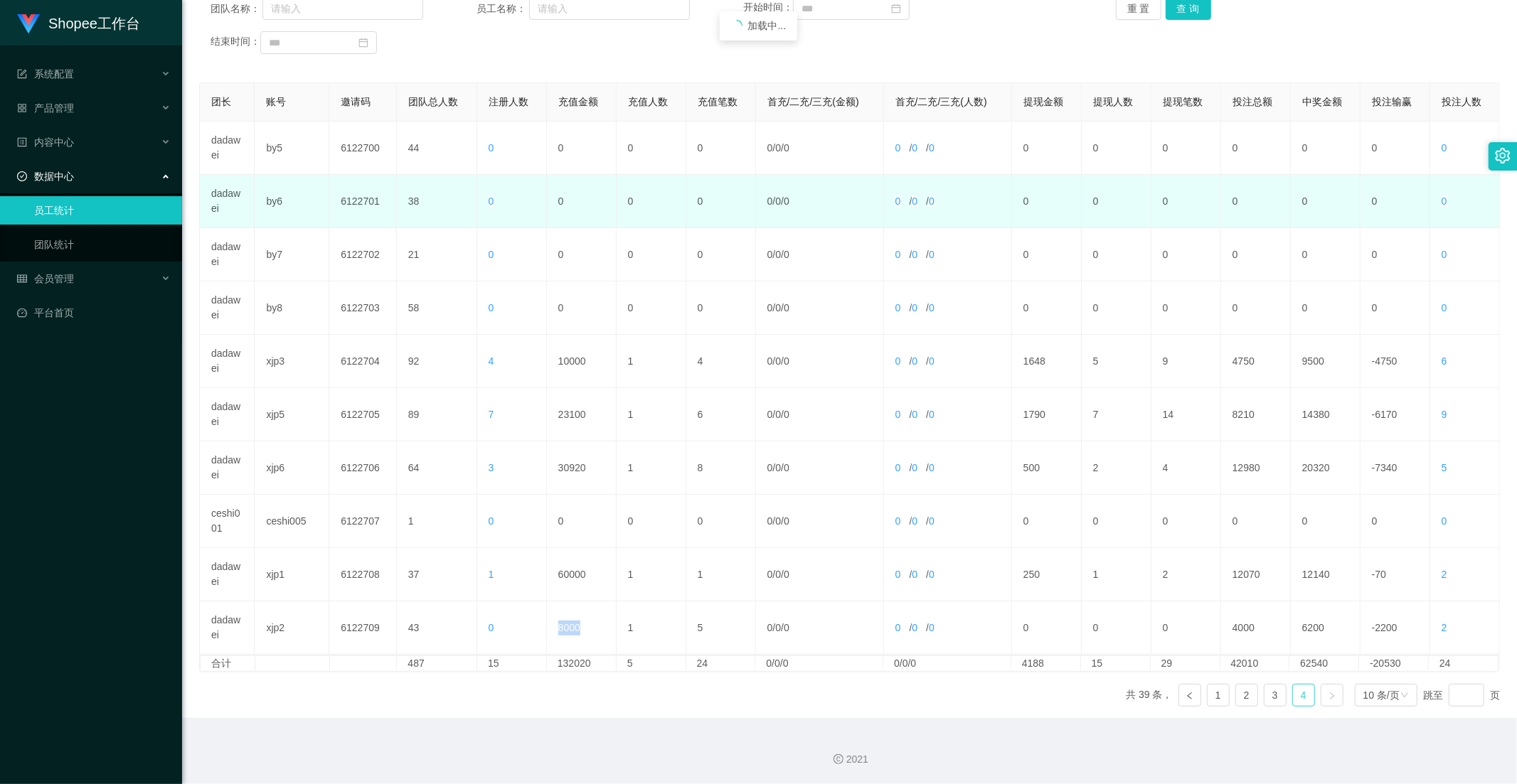
scroll to position [145, 0]
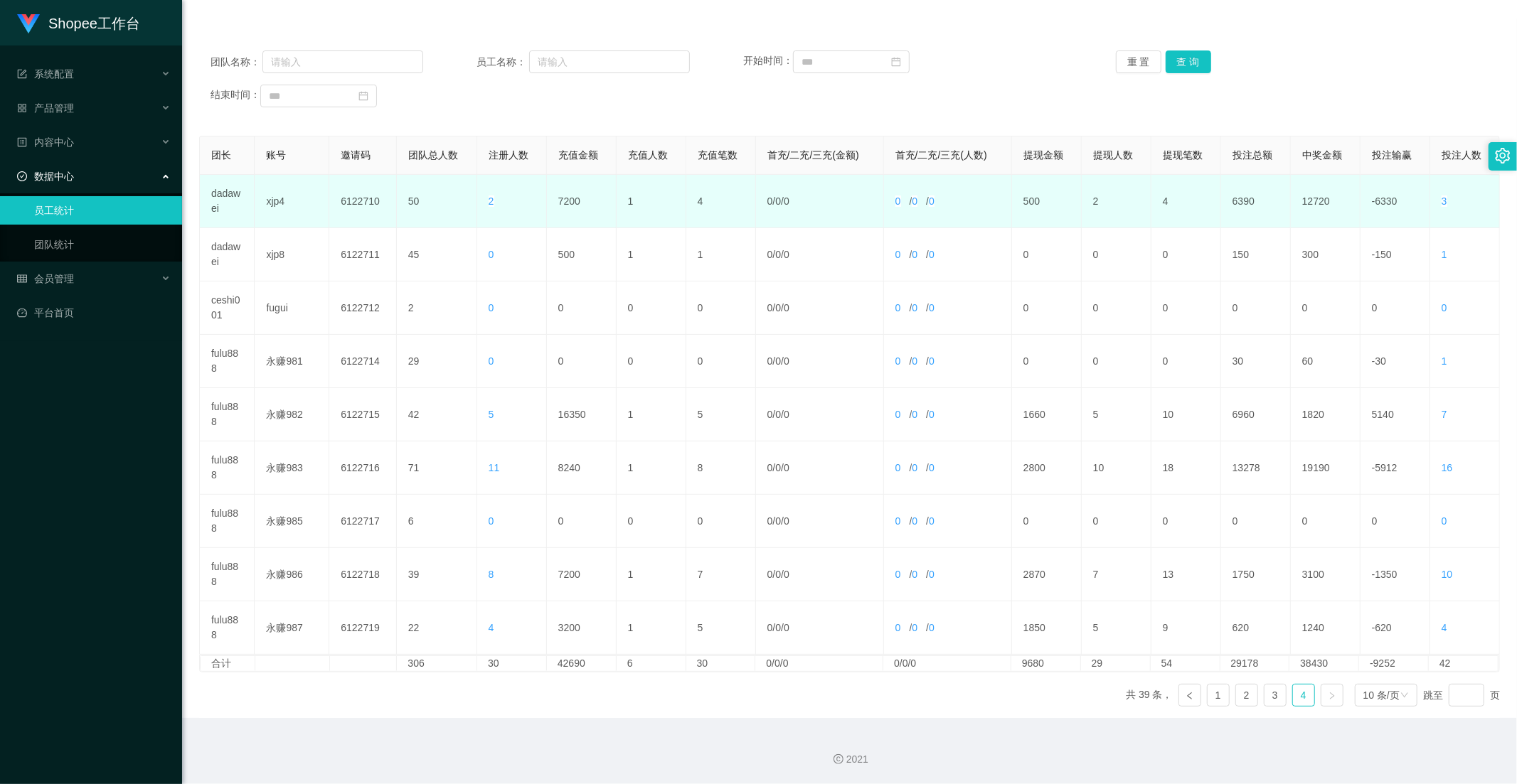
click at [558, 203] on td "7200" at bounding box center [581, 201] width 70 height 54
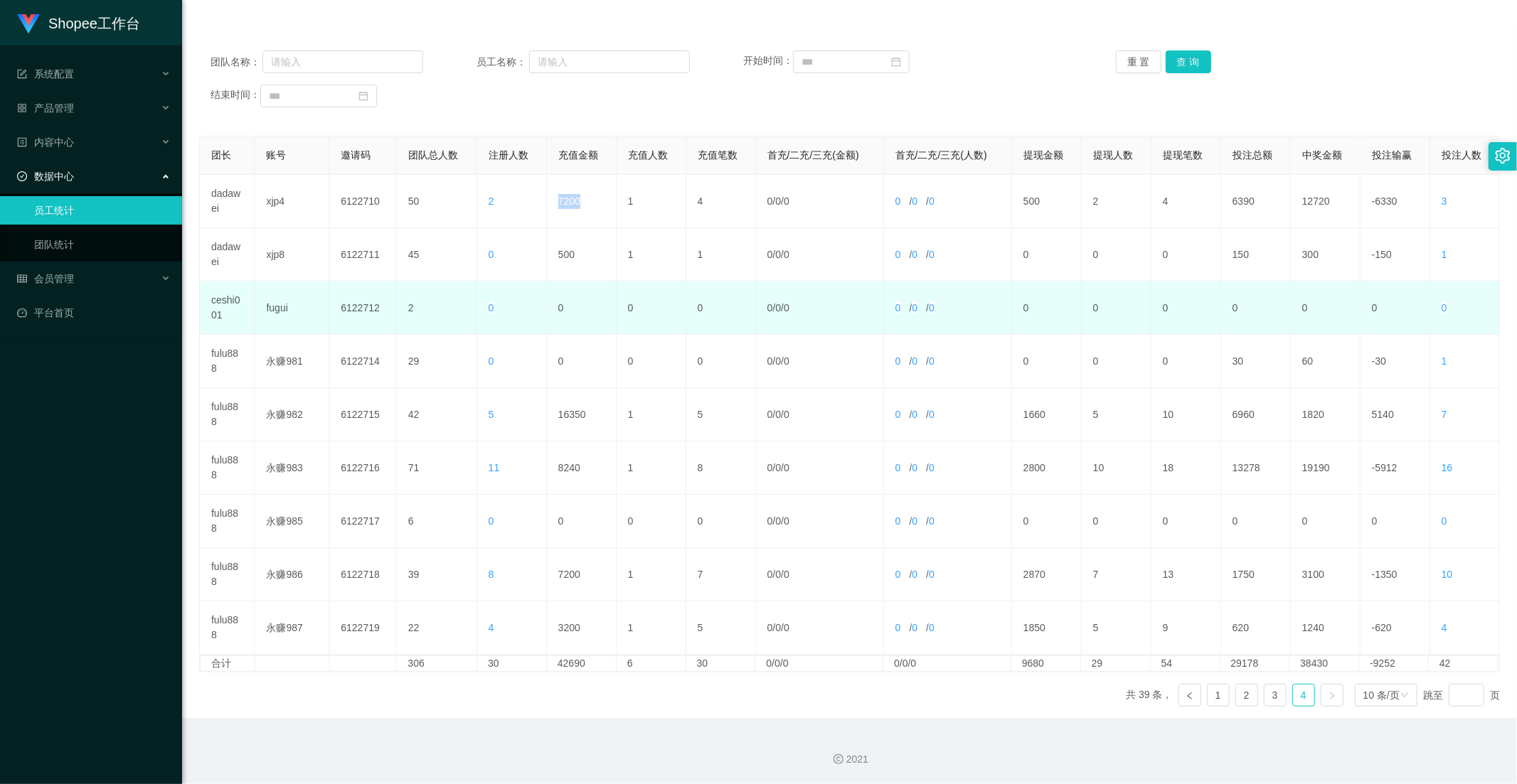
copy td "7200"
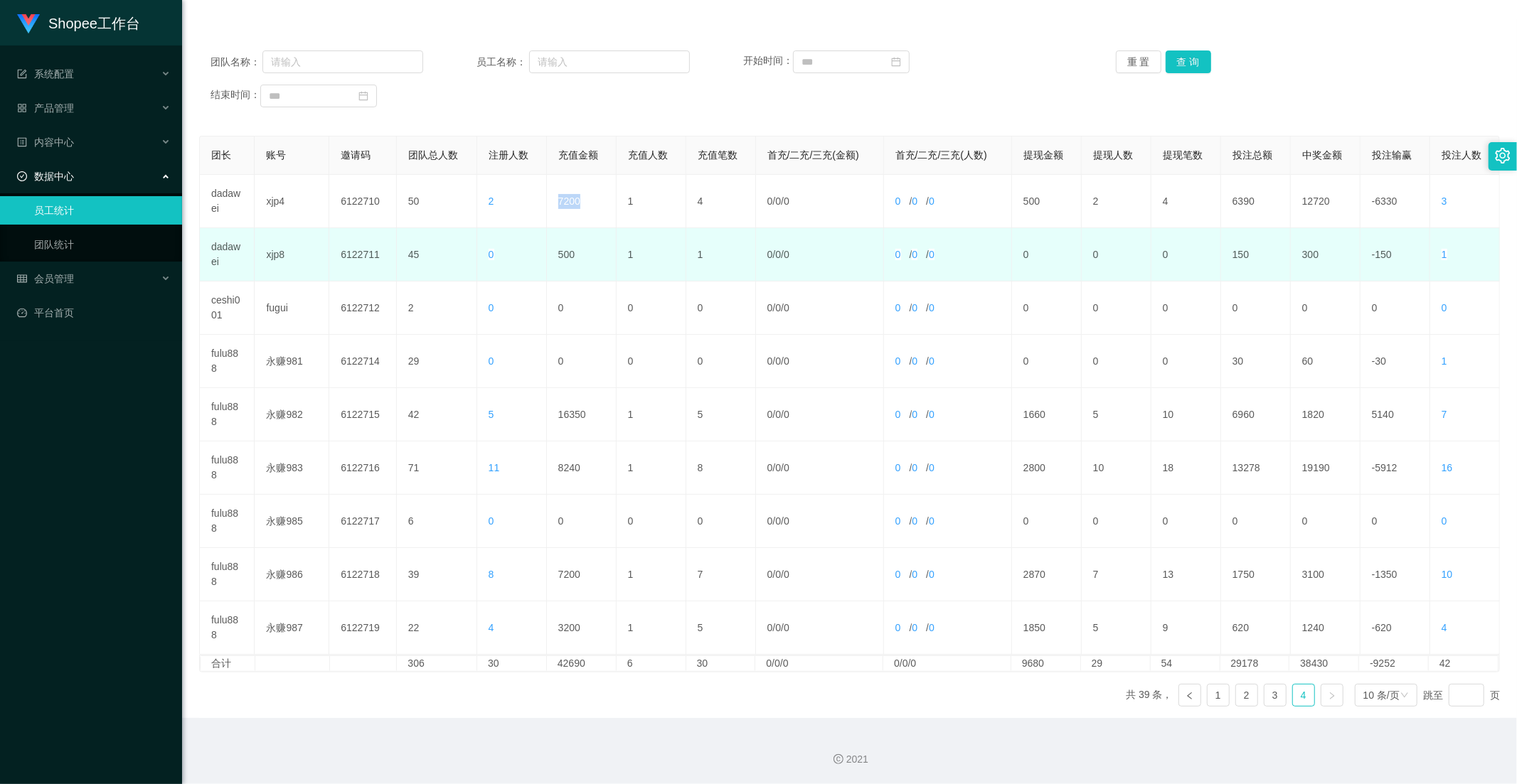
click at [773, 264] on td "0 / 0 / 0" at bounding box center [820, 255] width 128 height 54
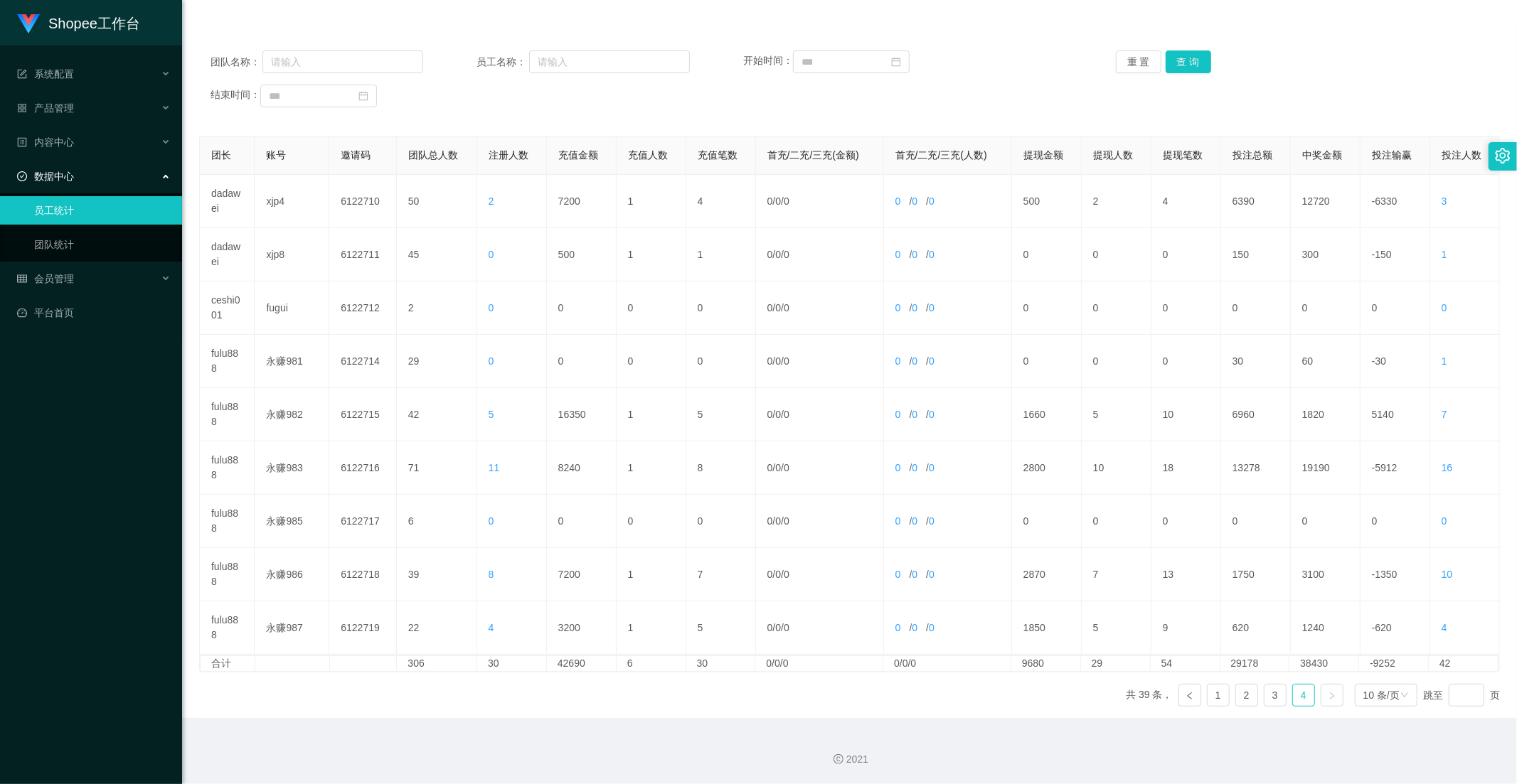
scroll to position [0, 0]
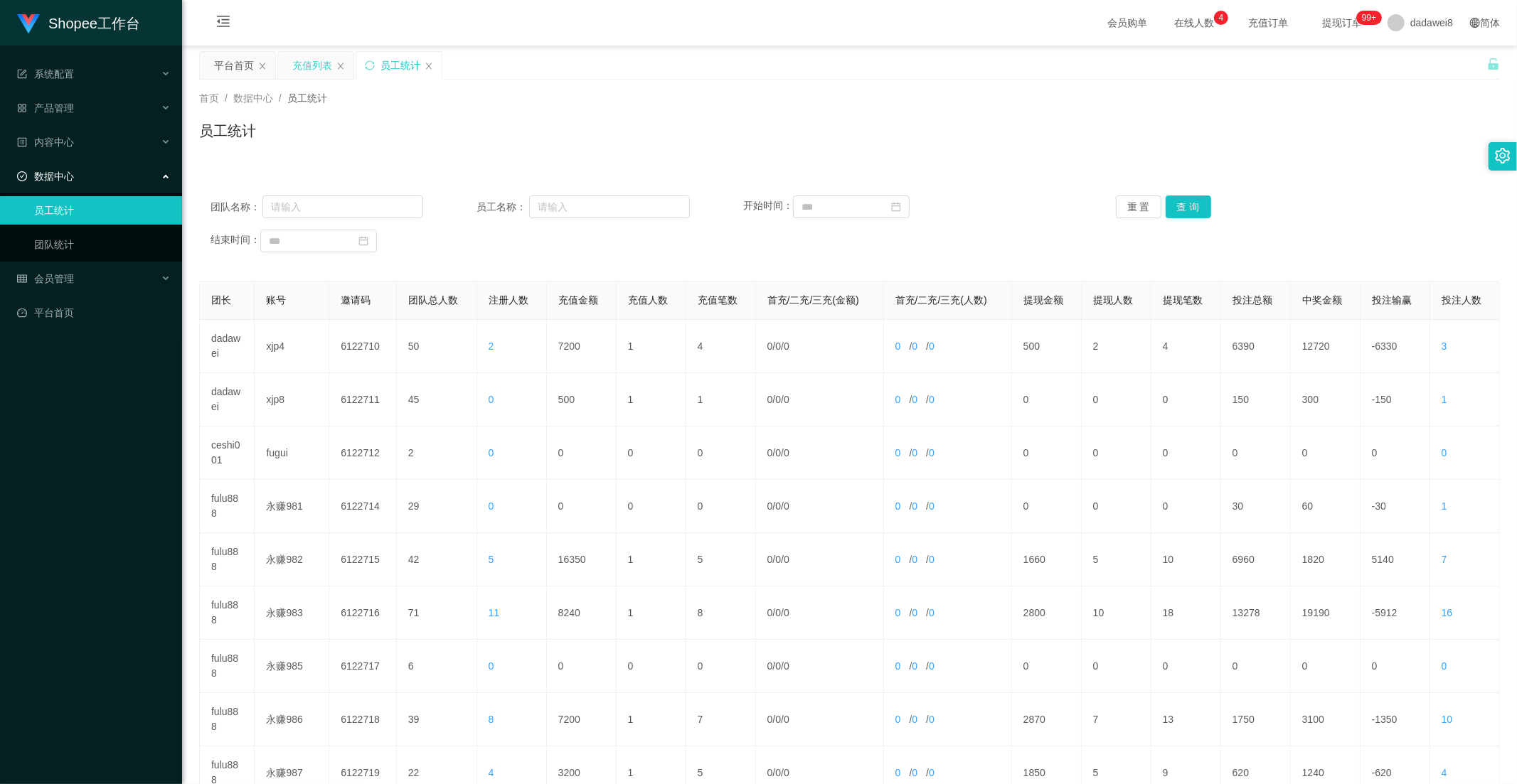
click at [323, 64] on div "充值列表" at bounding box center [312, 65] width 40 height 27
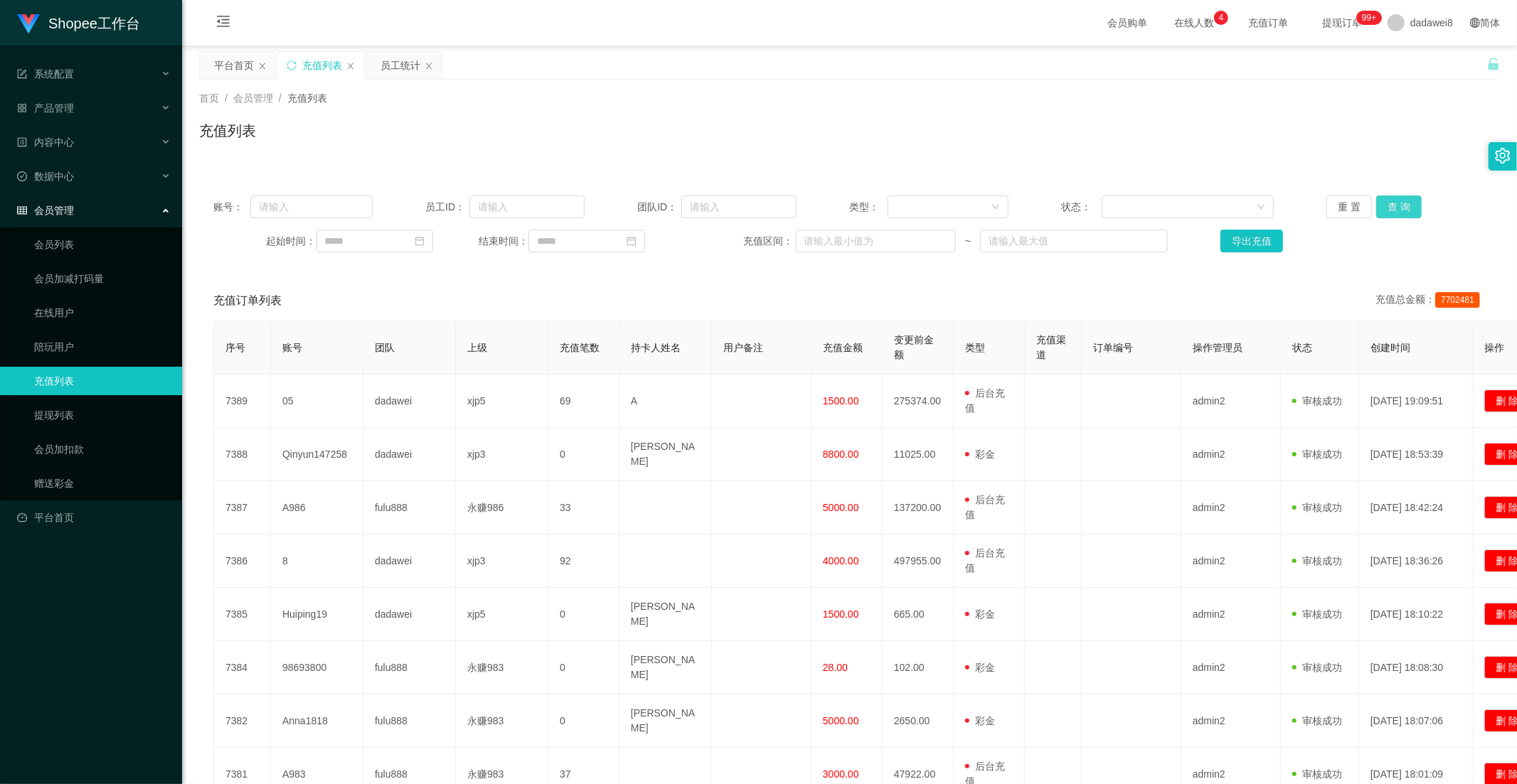
click at [1384, 202] on button "查 询" at bounding box center [1399, 207] width 46 height 22
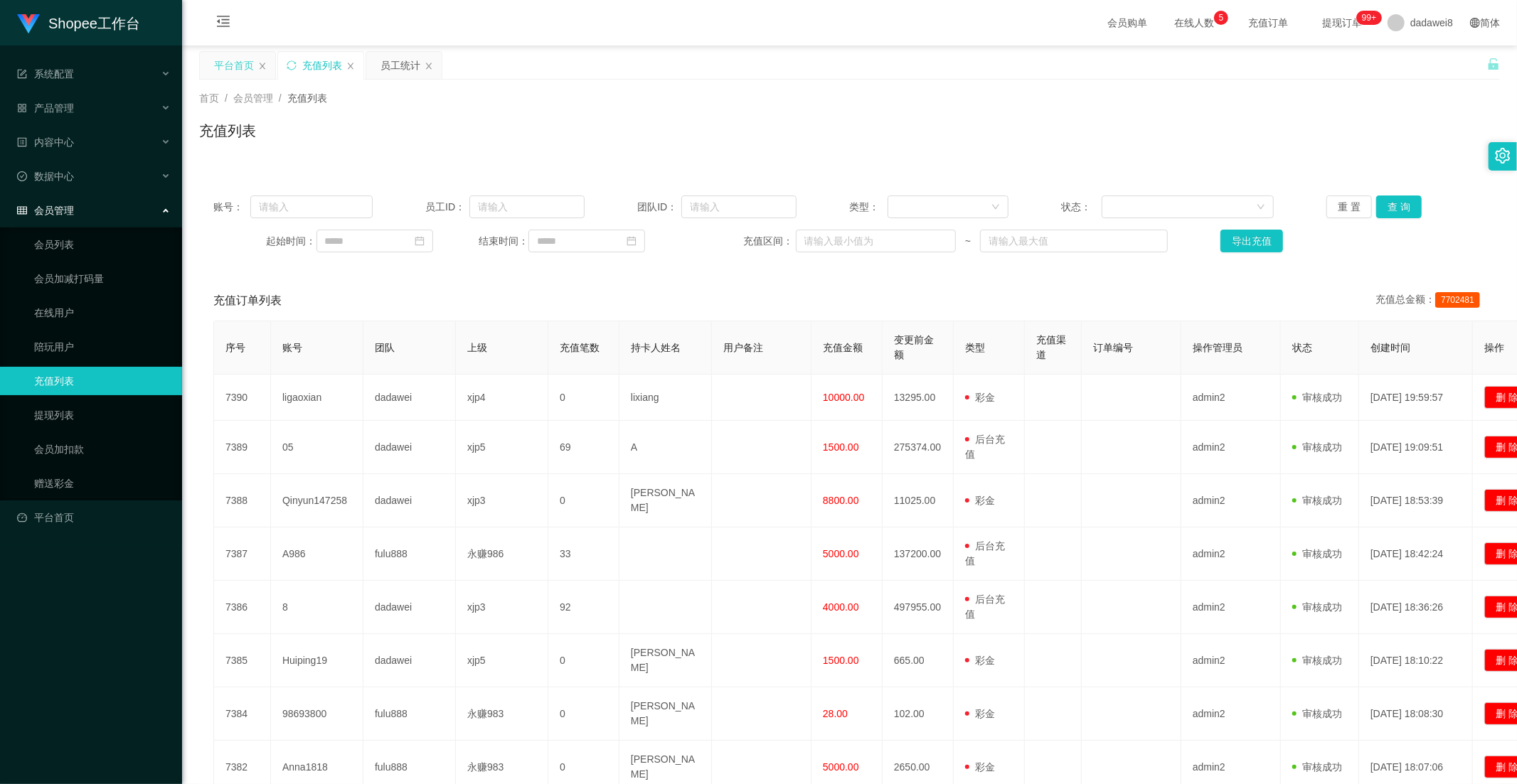
click at [247, 68] on div "平台首页" at bounding box center [233, 65] width 40 height 27
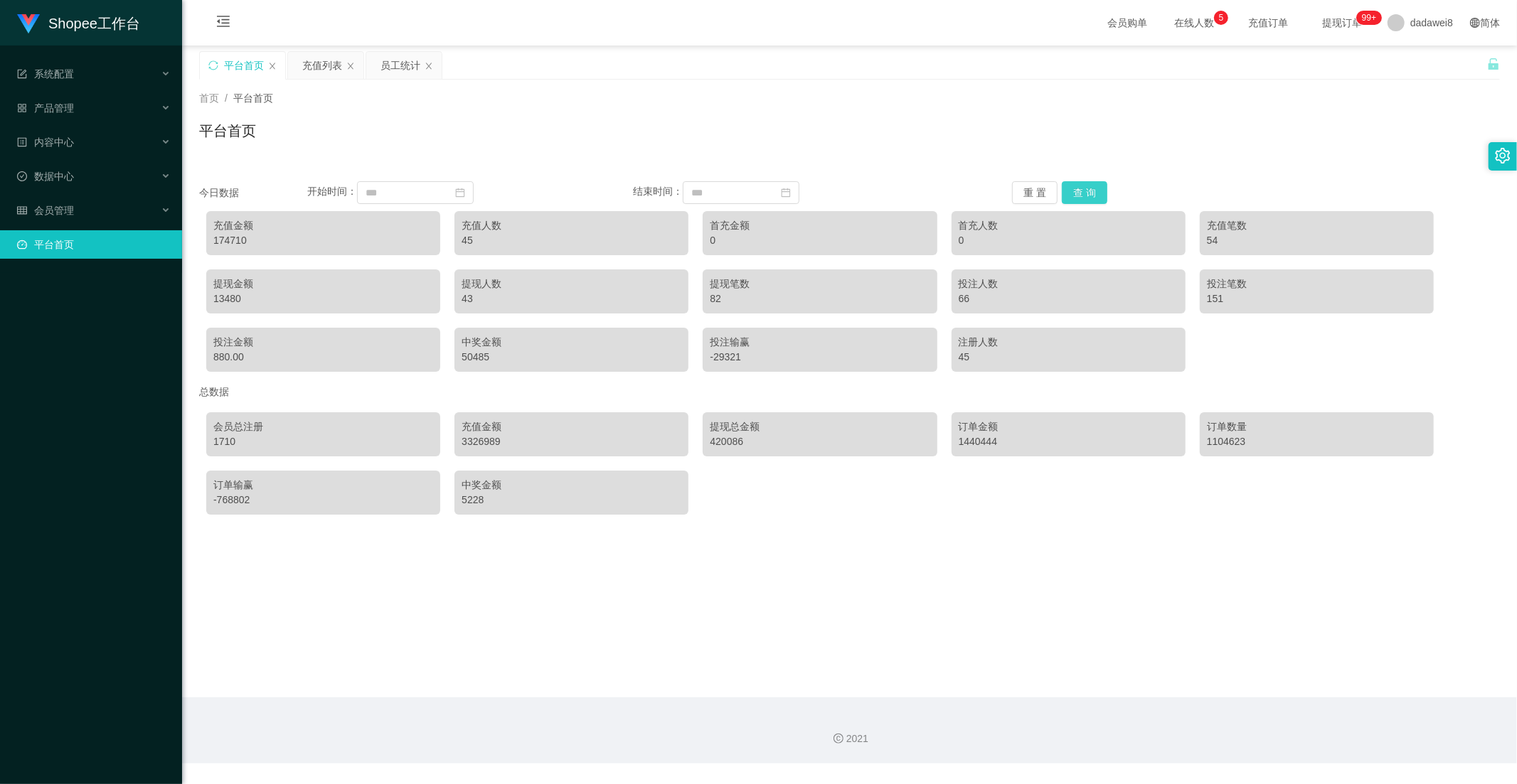
click at [1088, 190] on button "查 询" at bounding box center [1084, 192] width 46 height 22
click at [313, 68] on div "充值列表" at bounding box center [322, 65] width 40 height 27
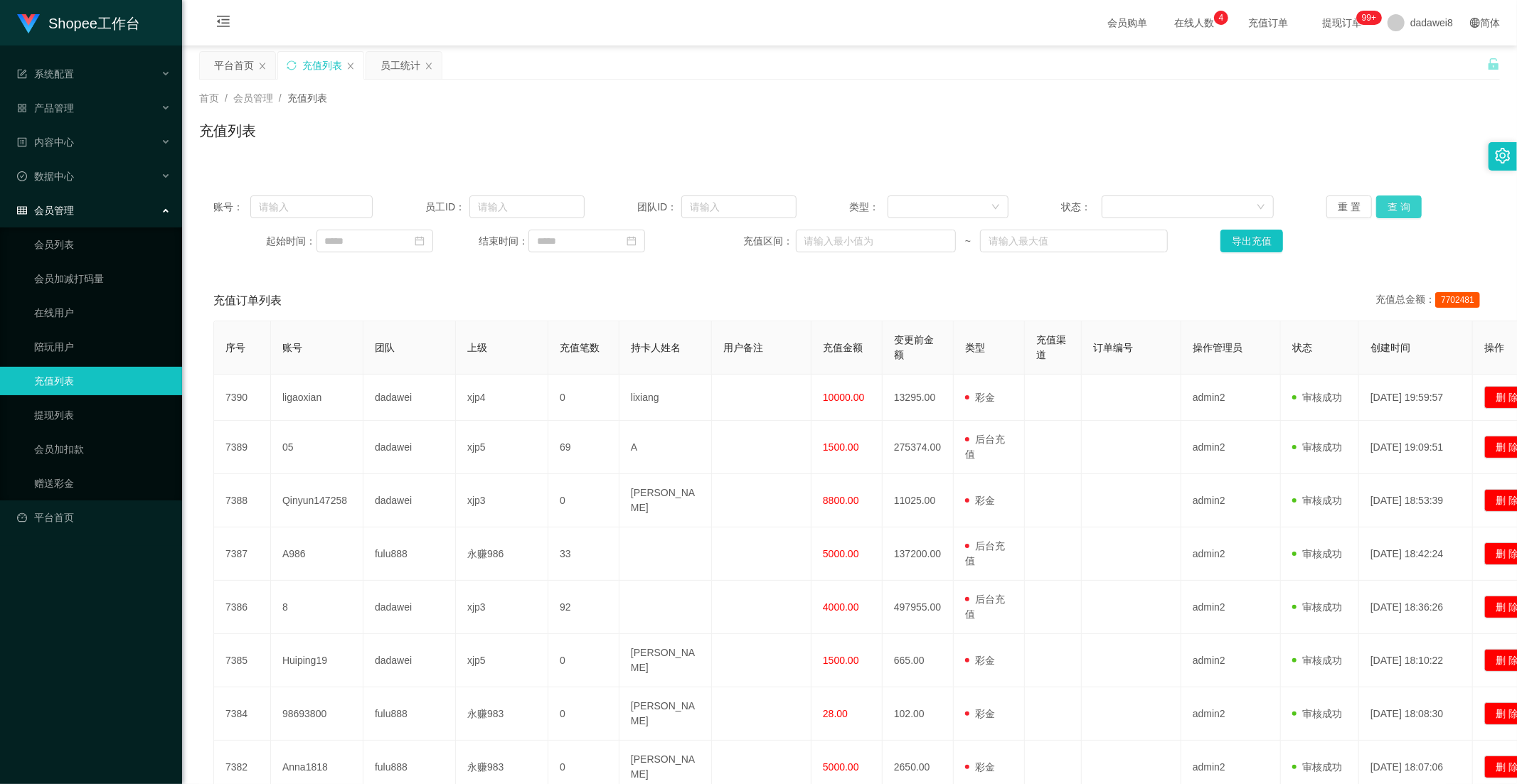
click at [1402, 209] on button "查 询" at bounding box center [1399, 207] width 46 height 22
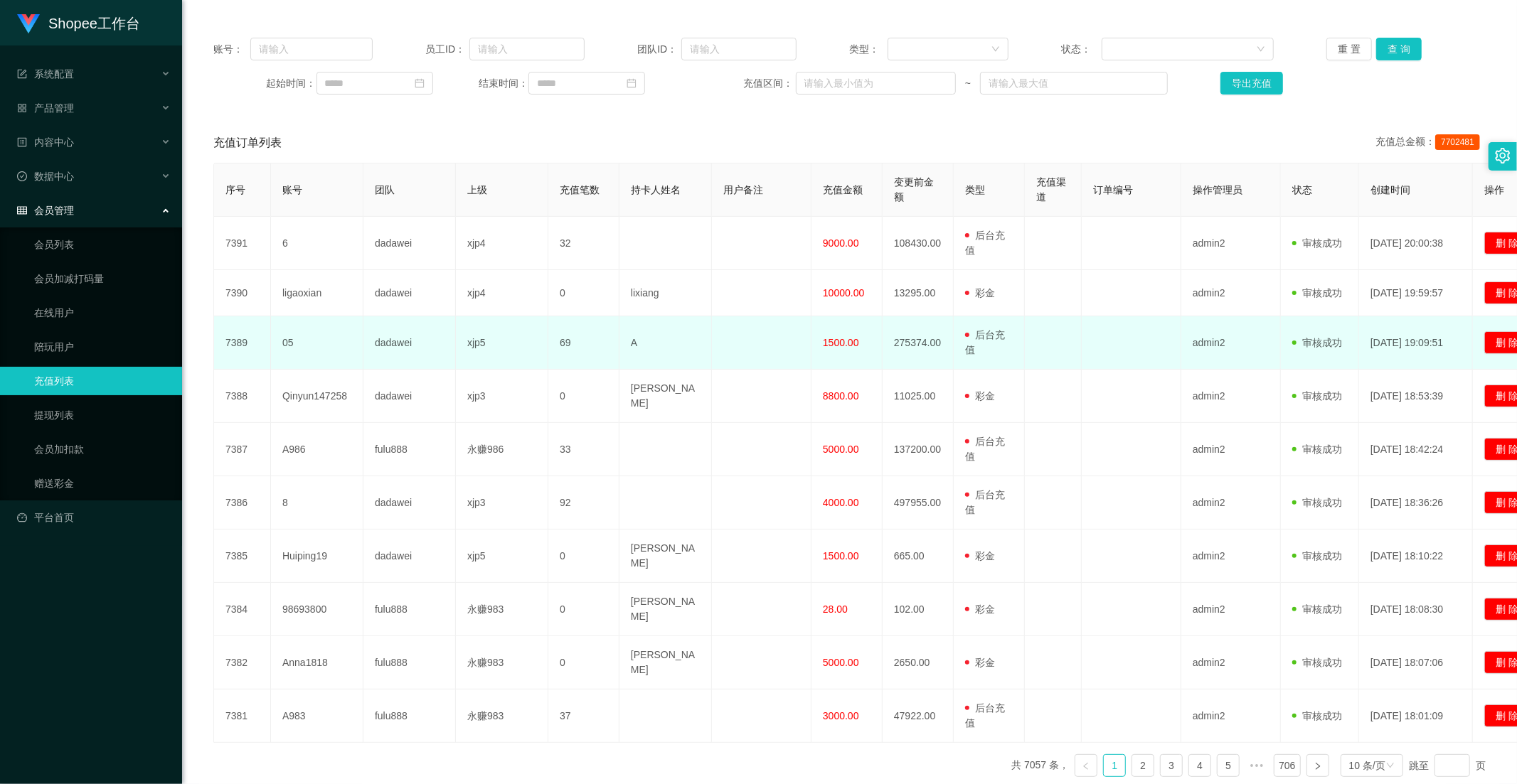
scroll to position [207, 0]
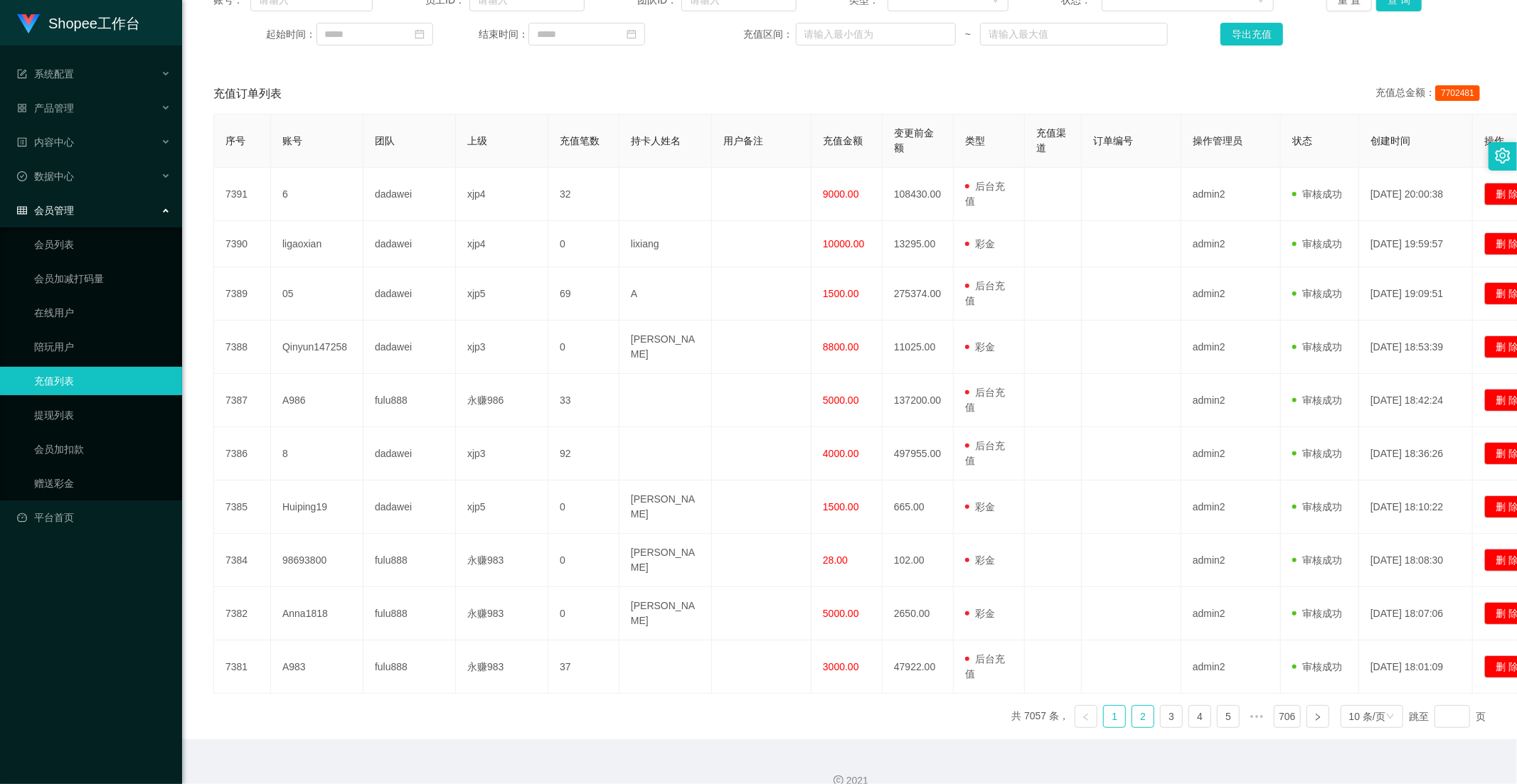
click at [1134, 706] on link "2" at bounding box center [1142, 716] width 21 height 21
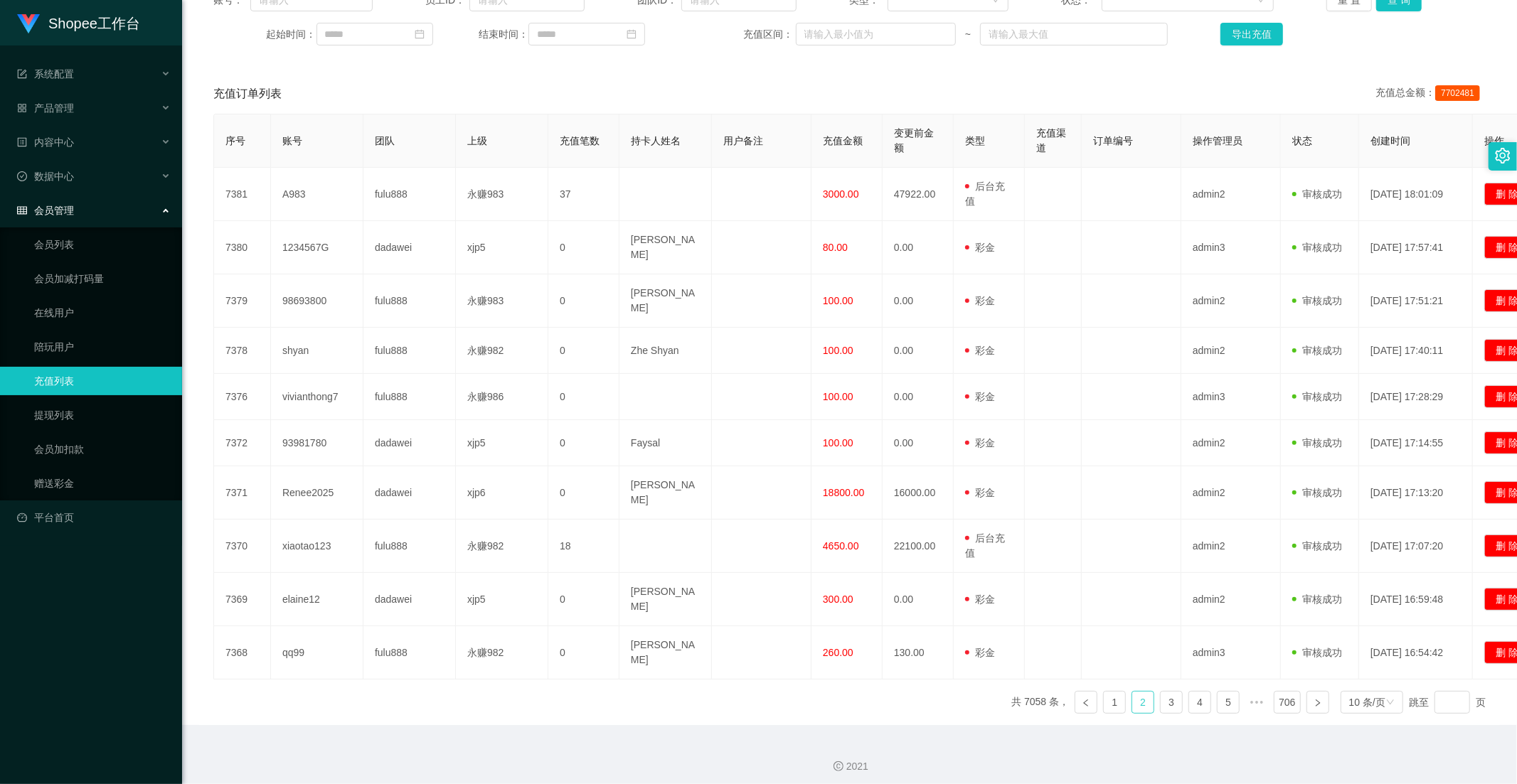
scroll to position [185, 0]
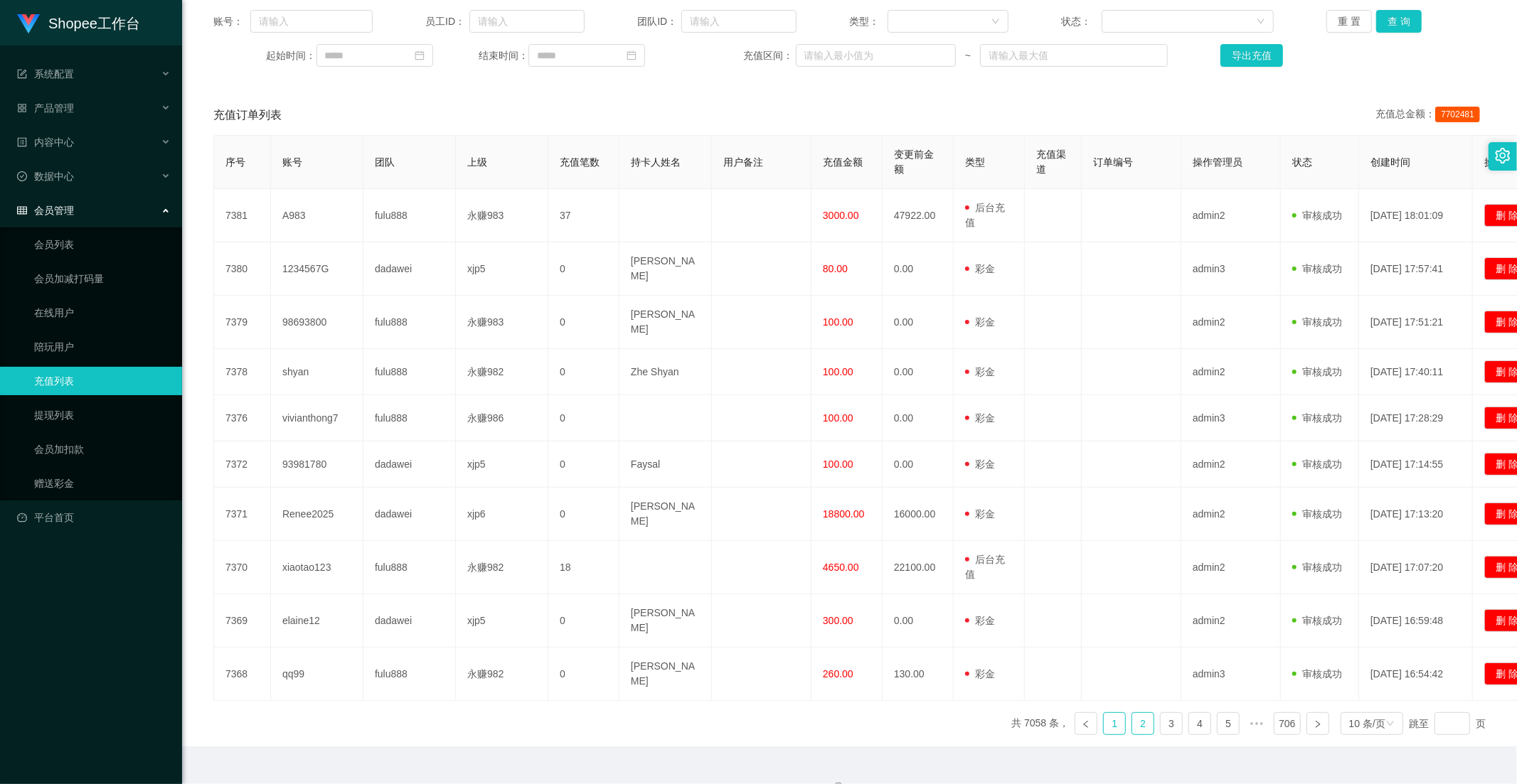
click at [1105, 713] on link "1" at bounding box center [1114, 723] width 21 height 21
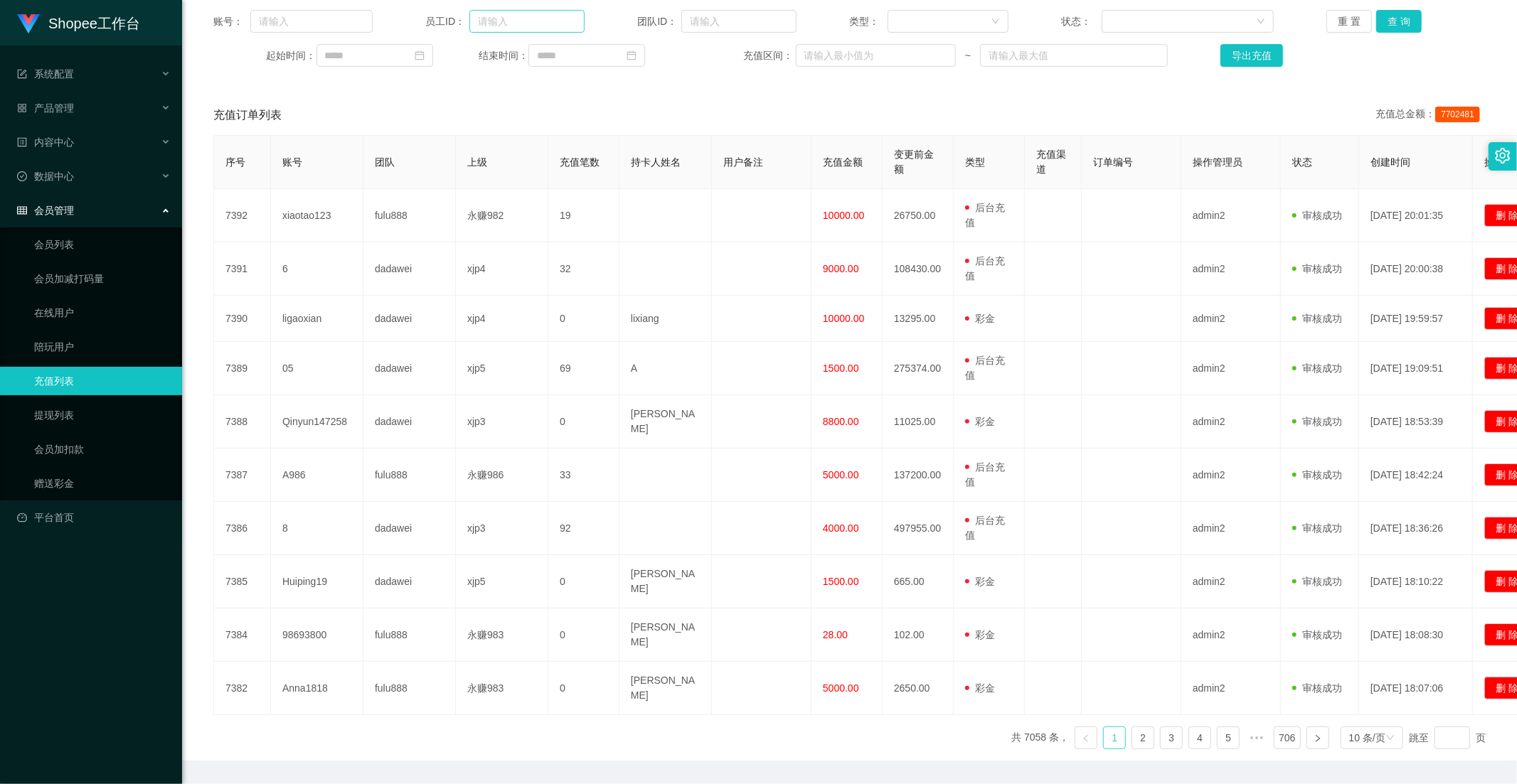
scroll to position [0, 0]
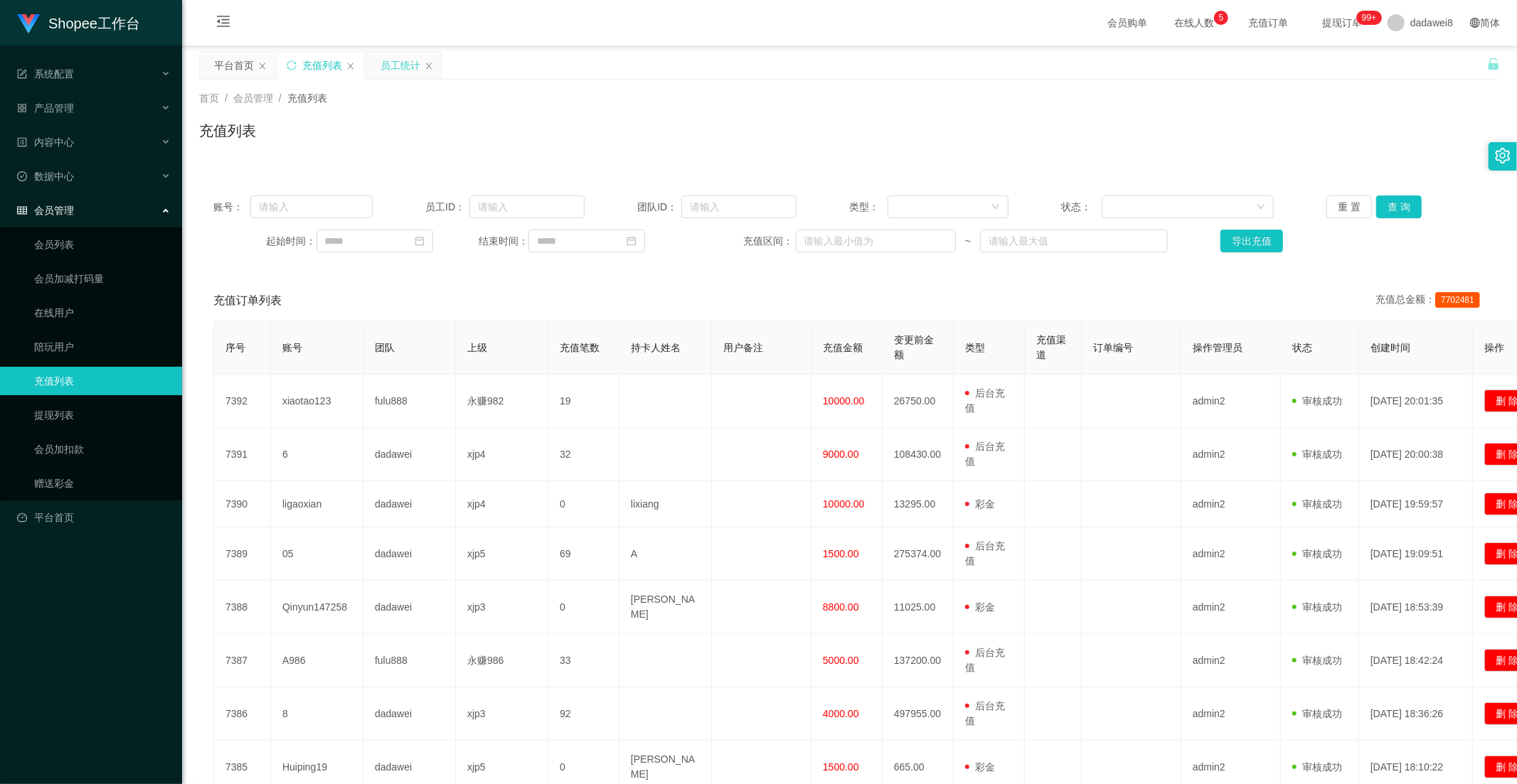
click at [381, 74] on div "员工统计" at bounding box center [400, 65] width 40 height 27
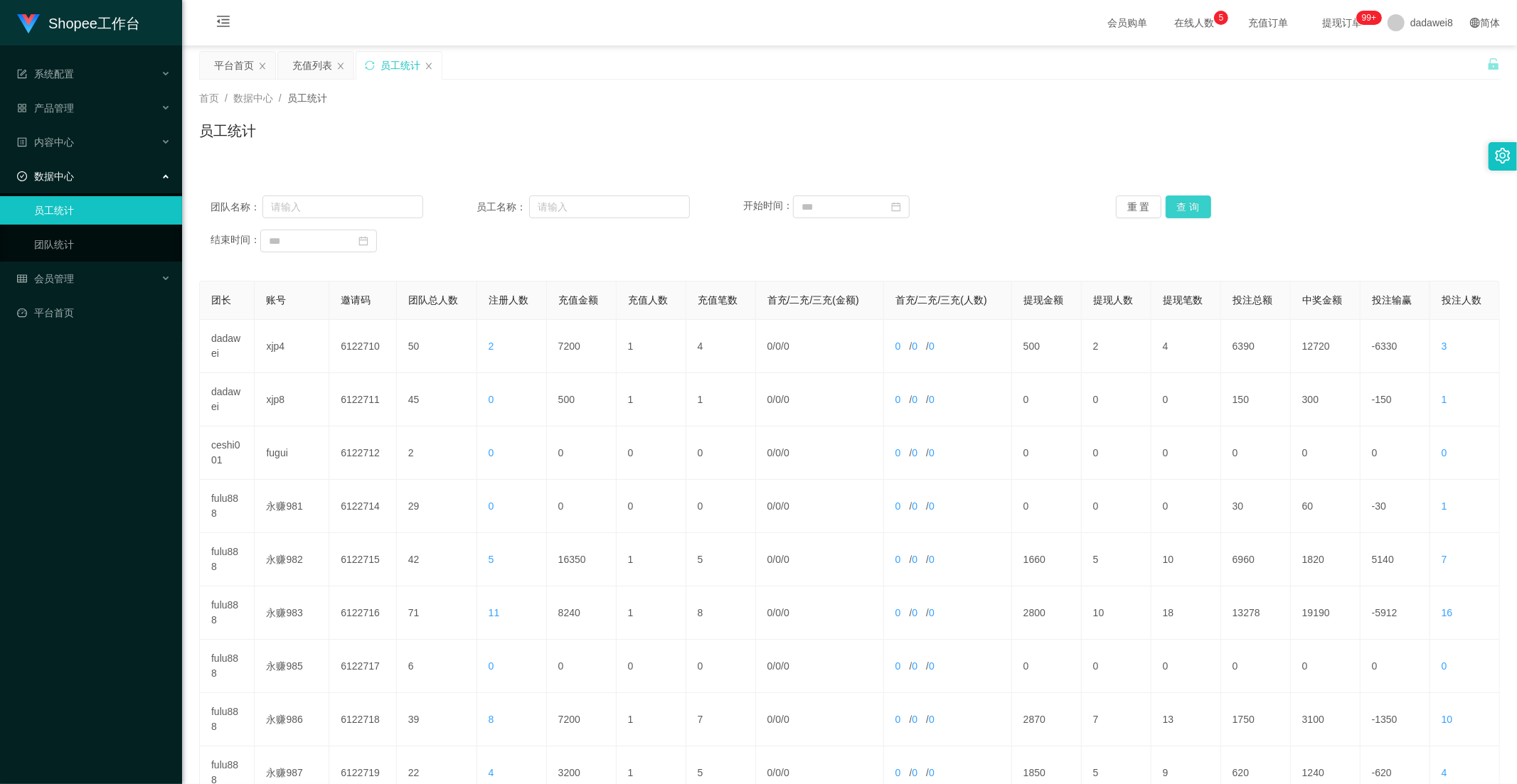
click at [1186, 209] on button "查 询" at bounding box center [1188, 207] width 46 height 22
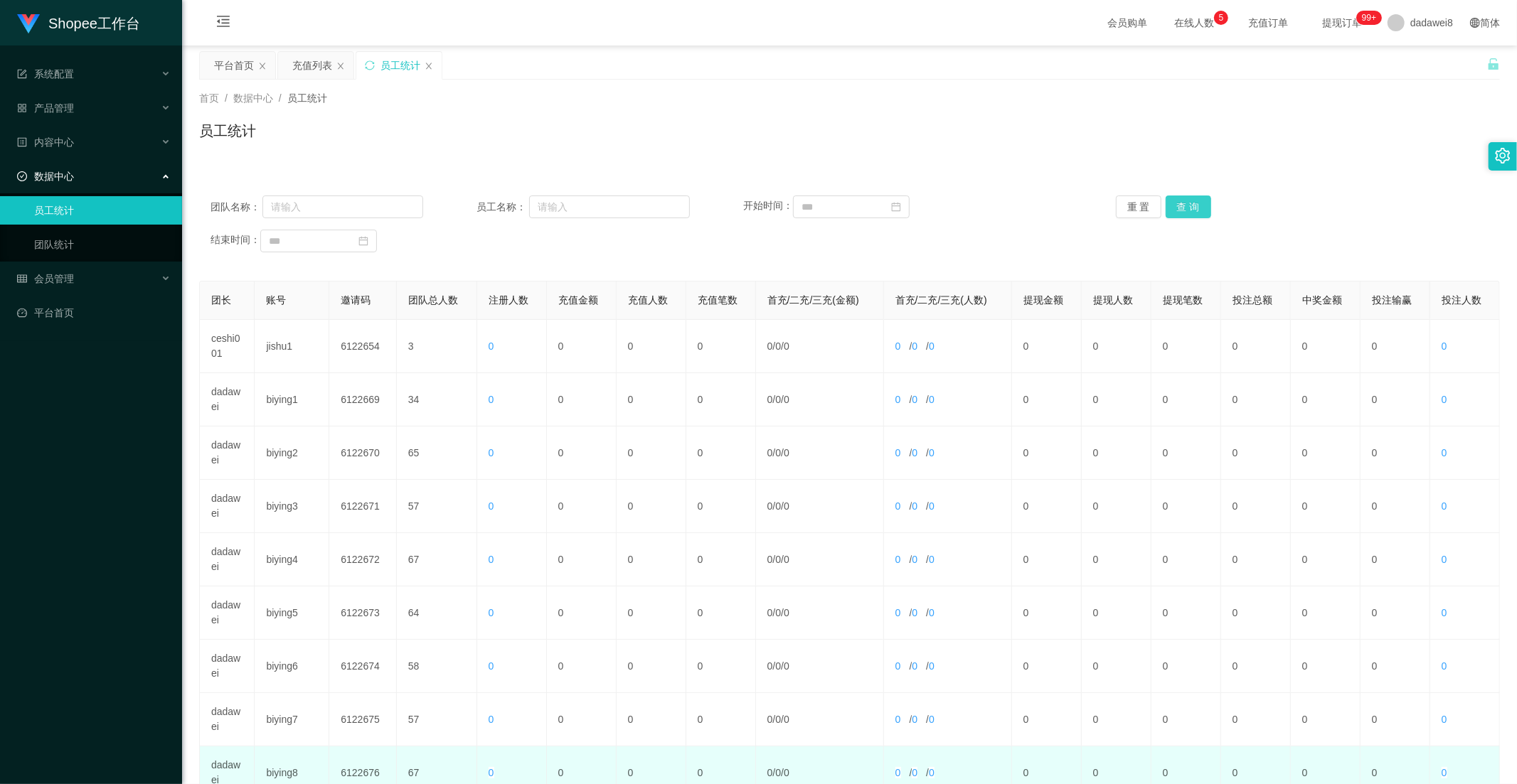
scroll to position [199, 0]
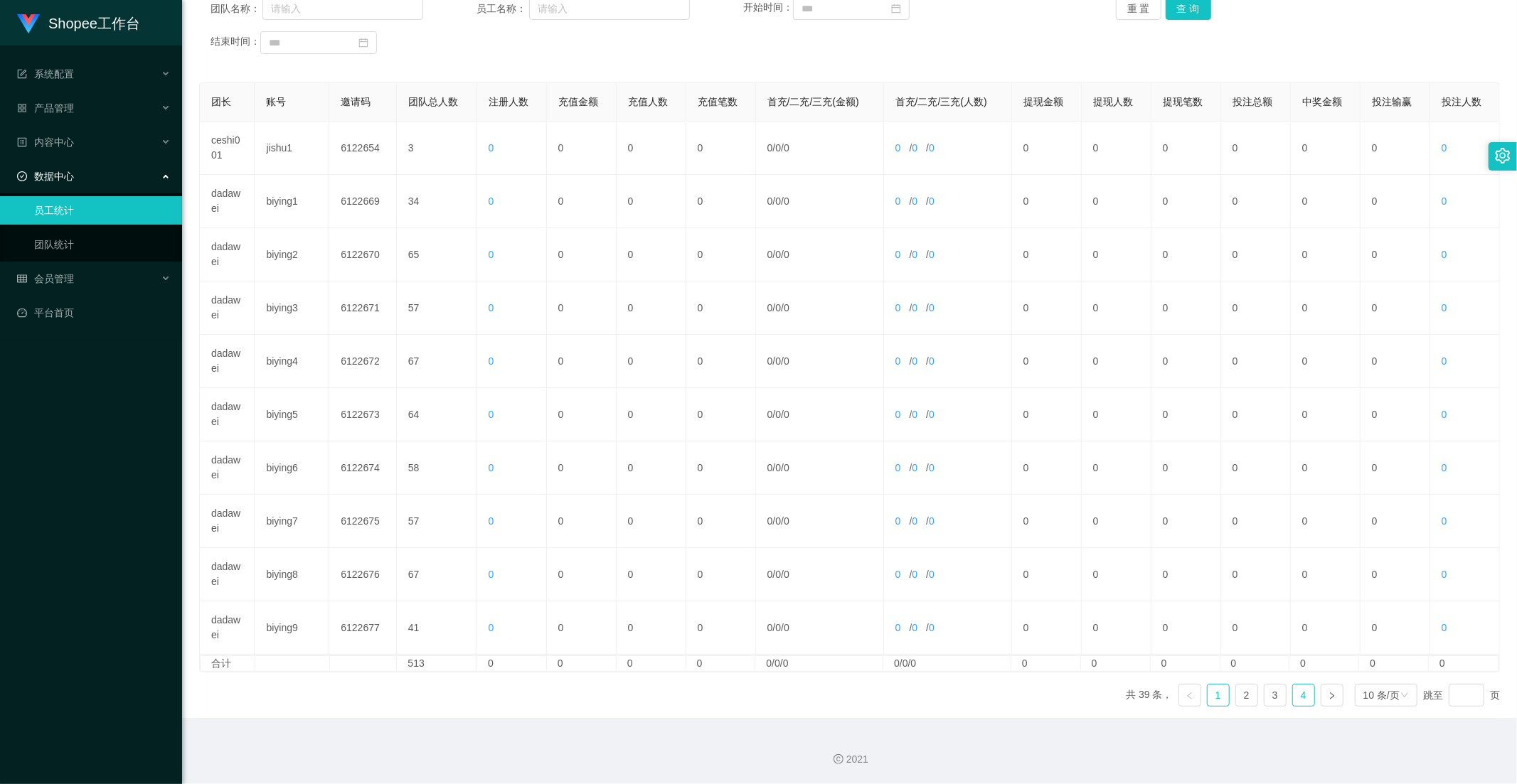
click at [1293, 696] on link "4" at bounding box center [1303, 695] width 21 height 21
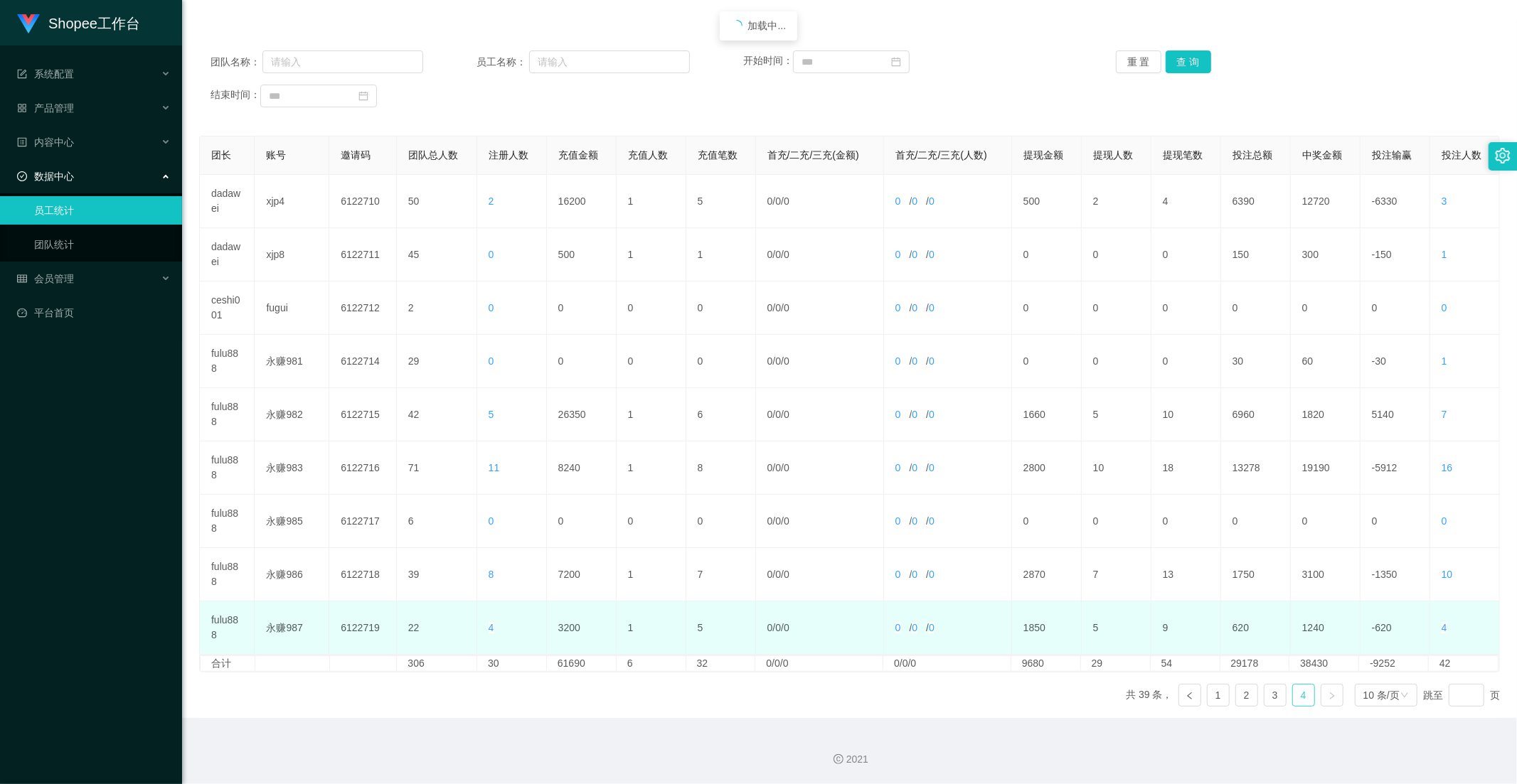
scroll to position [145, 0]
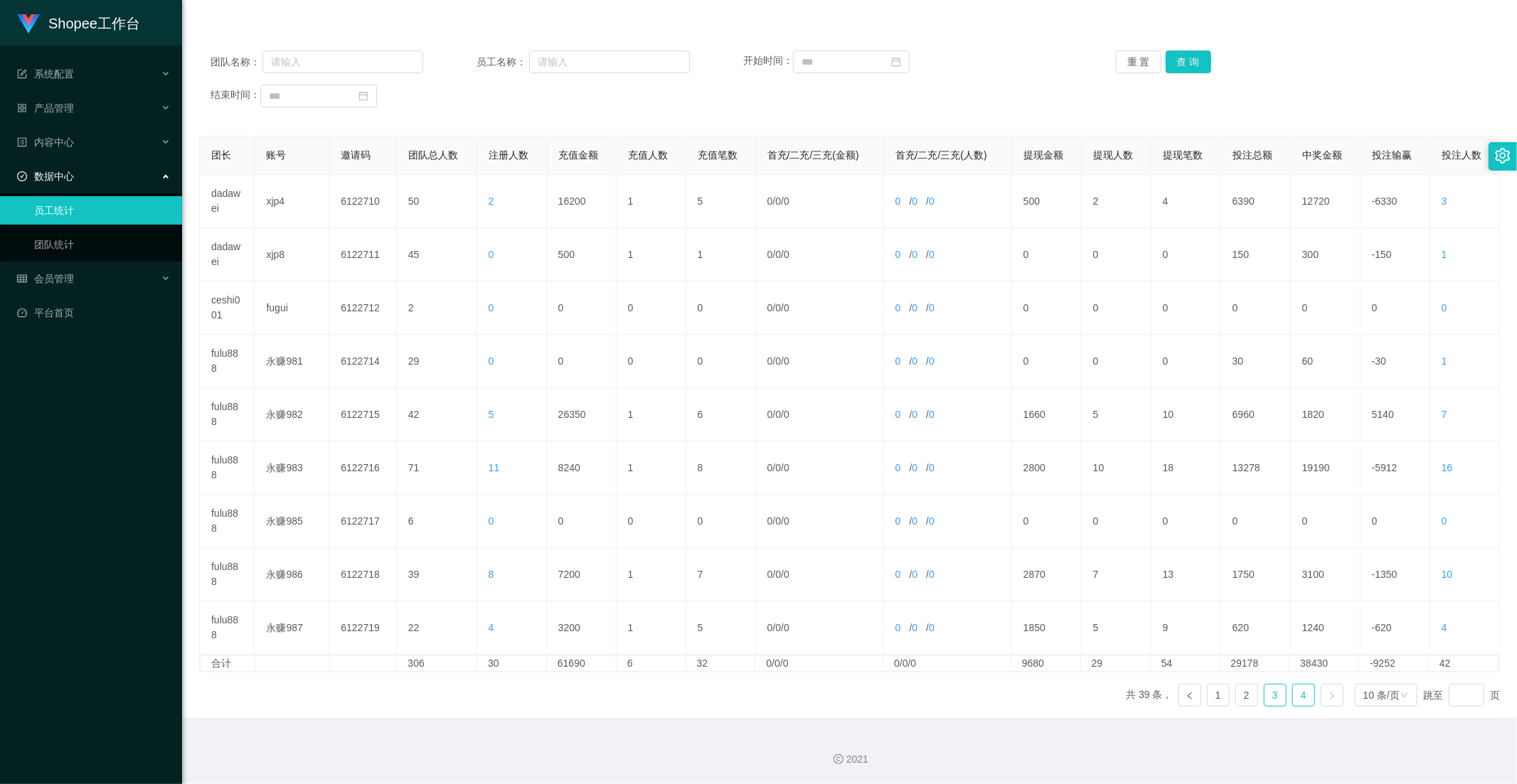
click at [1264, 696] on link "3" at bounding box center [1274, 695] width 21 height 21
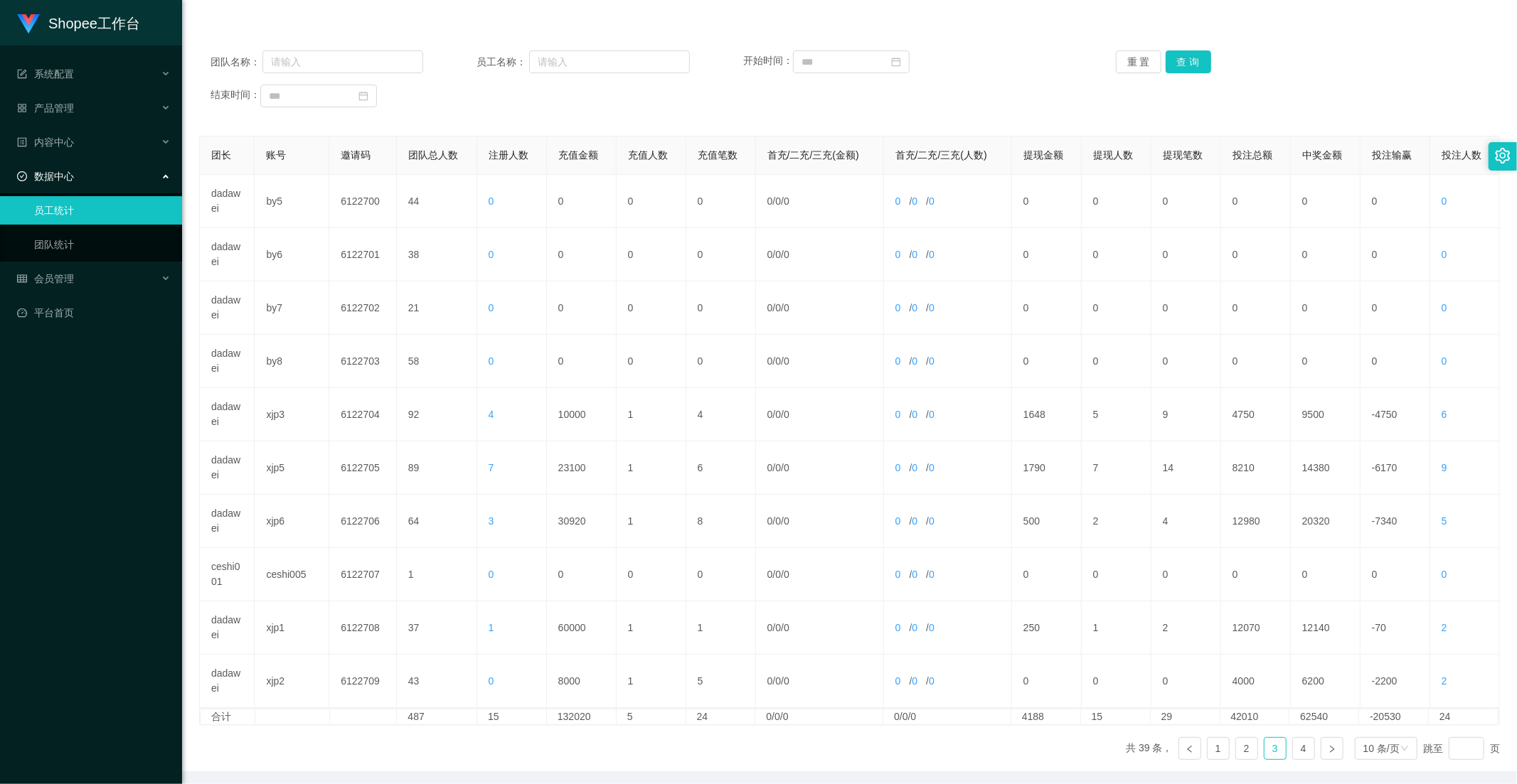
scroll to position [0, 0]
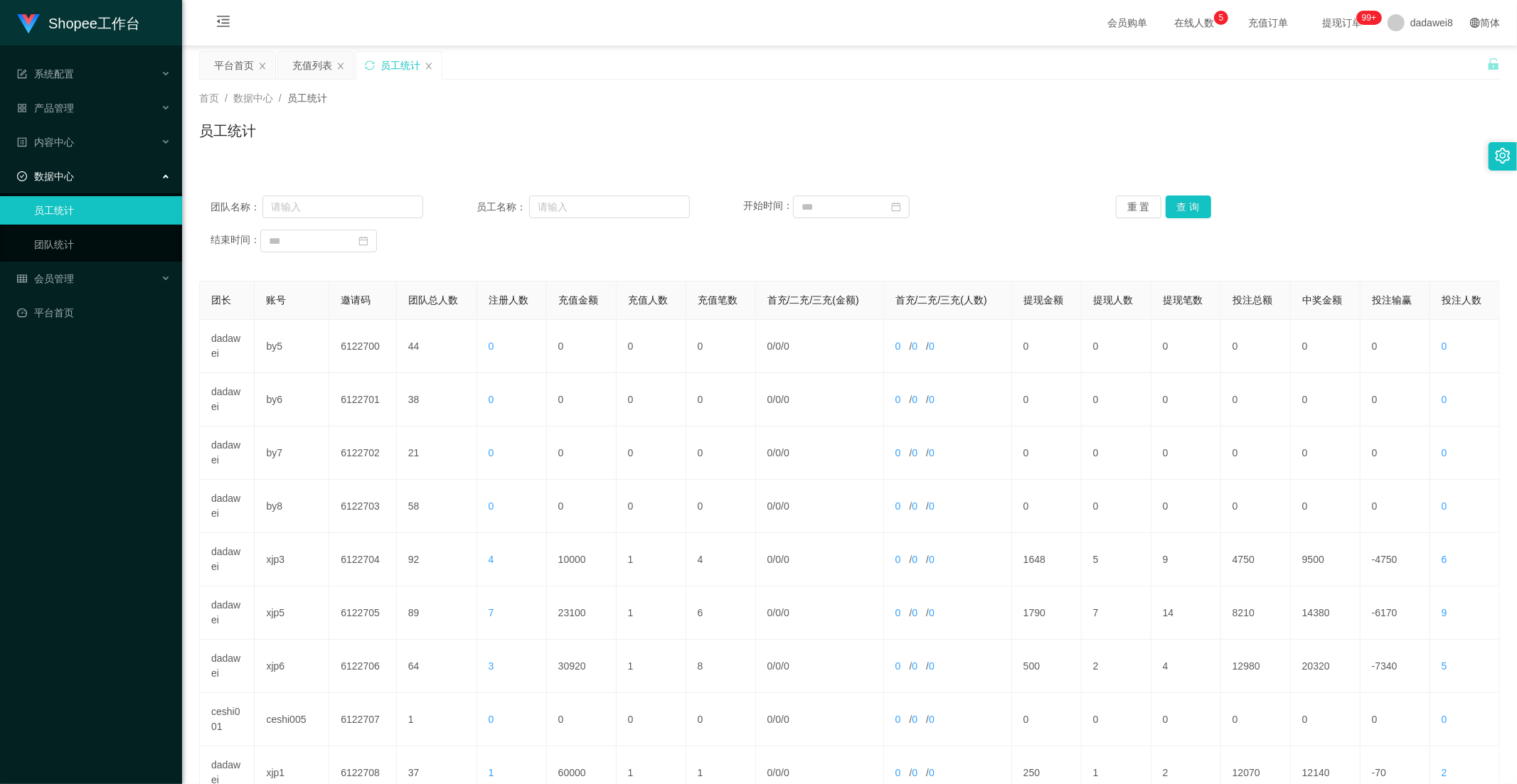
drag, startPoint x: 309, startPoint y: 71, endPoint x: 367, endPoint y: 112, distance: 71.0
click at [309, 71] on div "充值列表" at bounding box center [312, 65] width 40 height 27
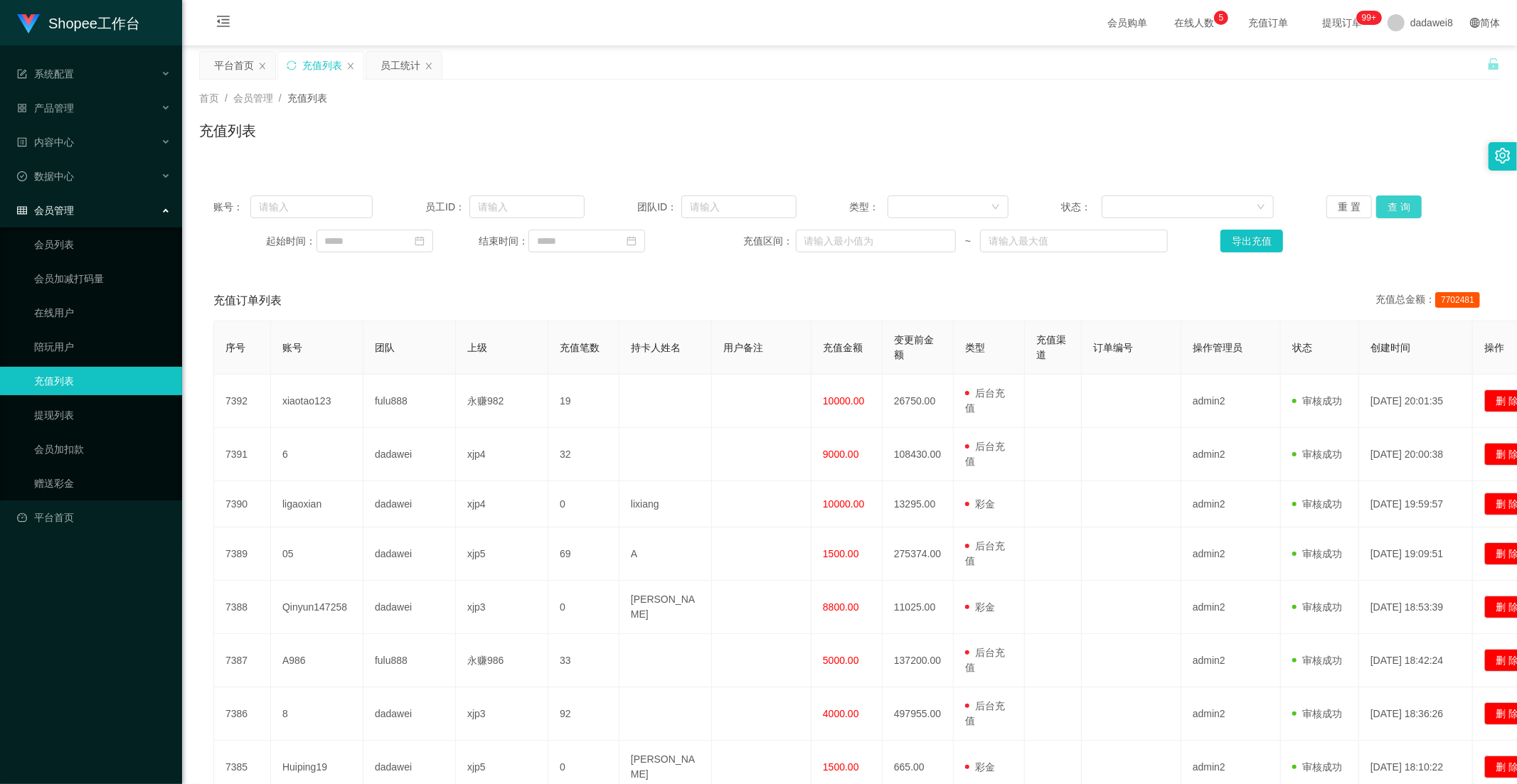
click at [1409, 213] on button "查 询" at bounding box center [1399, 207] width 46 height 22
click at [396, 59] on div "员工统计" at bounding box center [400, 65] width 40 height 27
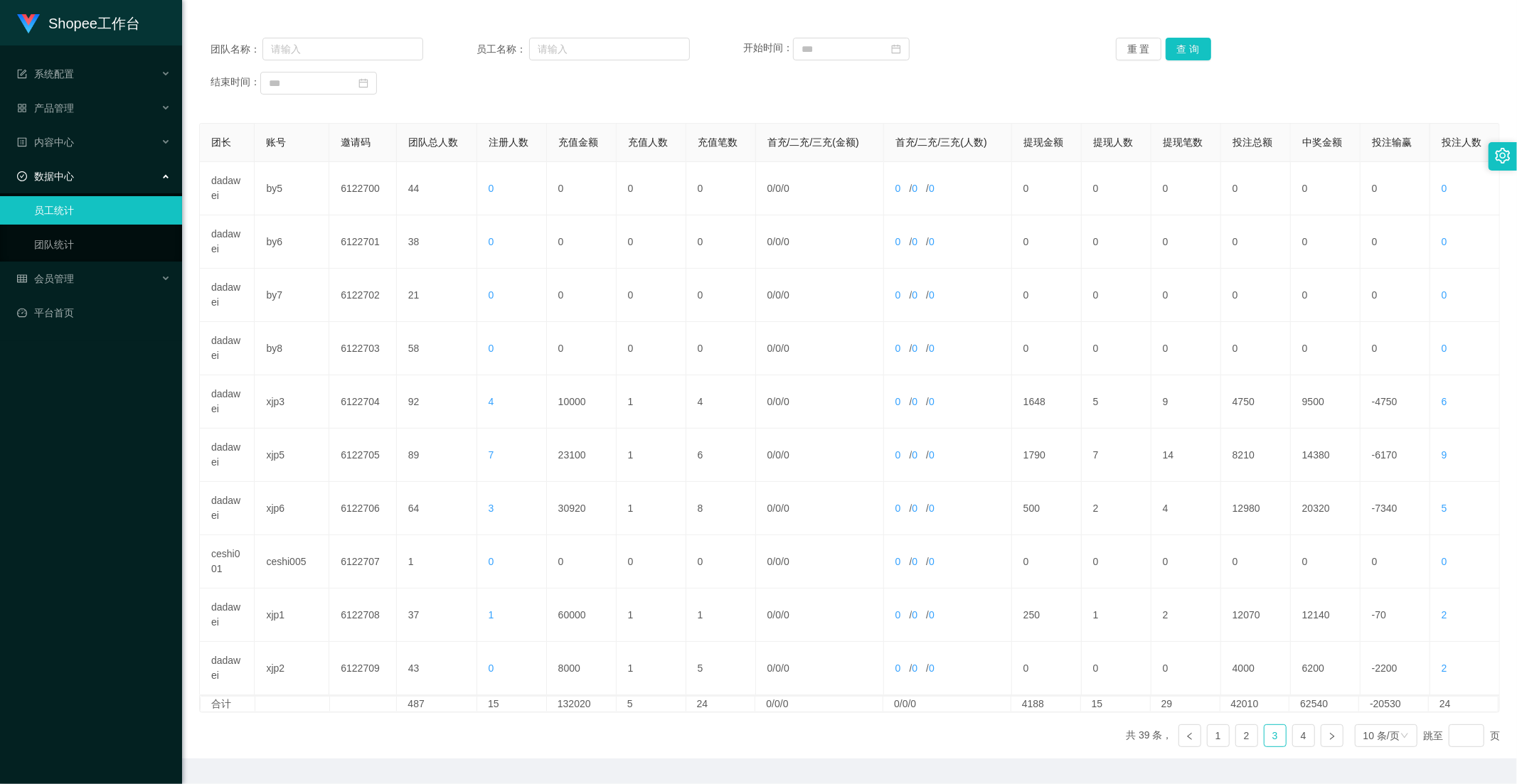
scroll to position [199, 0]
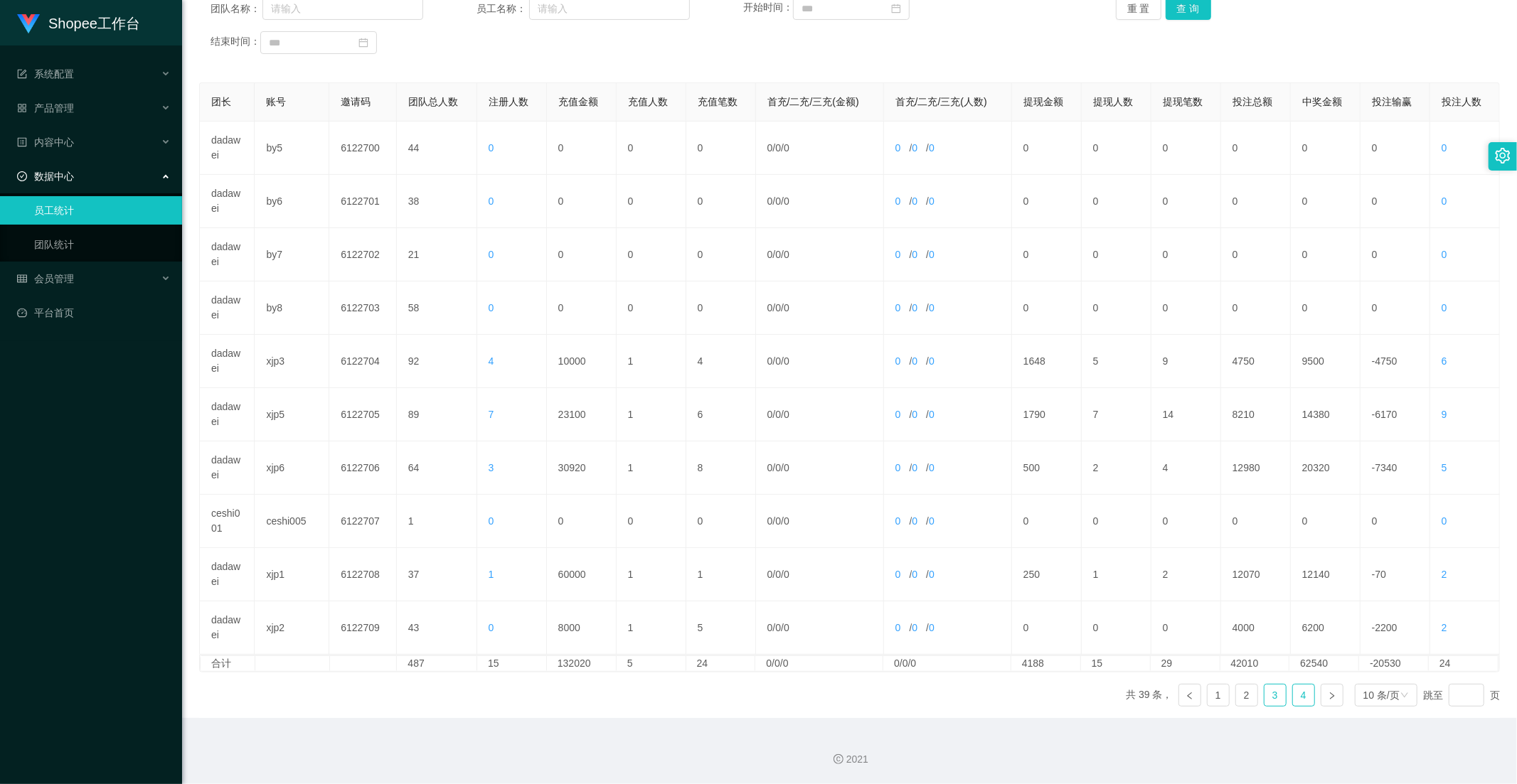
click at [1293, 700] on link "4" at bounding box center [1303, 695] width 21 height 21
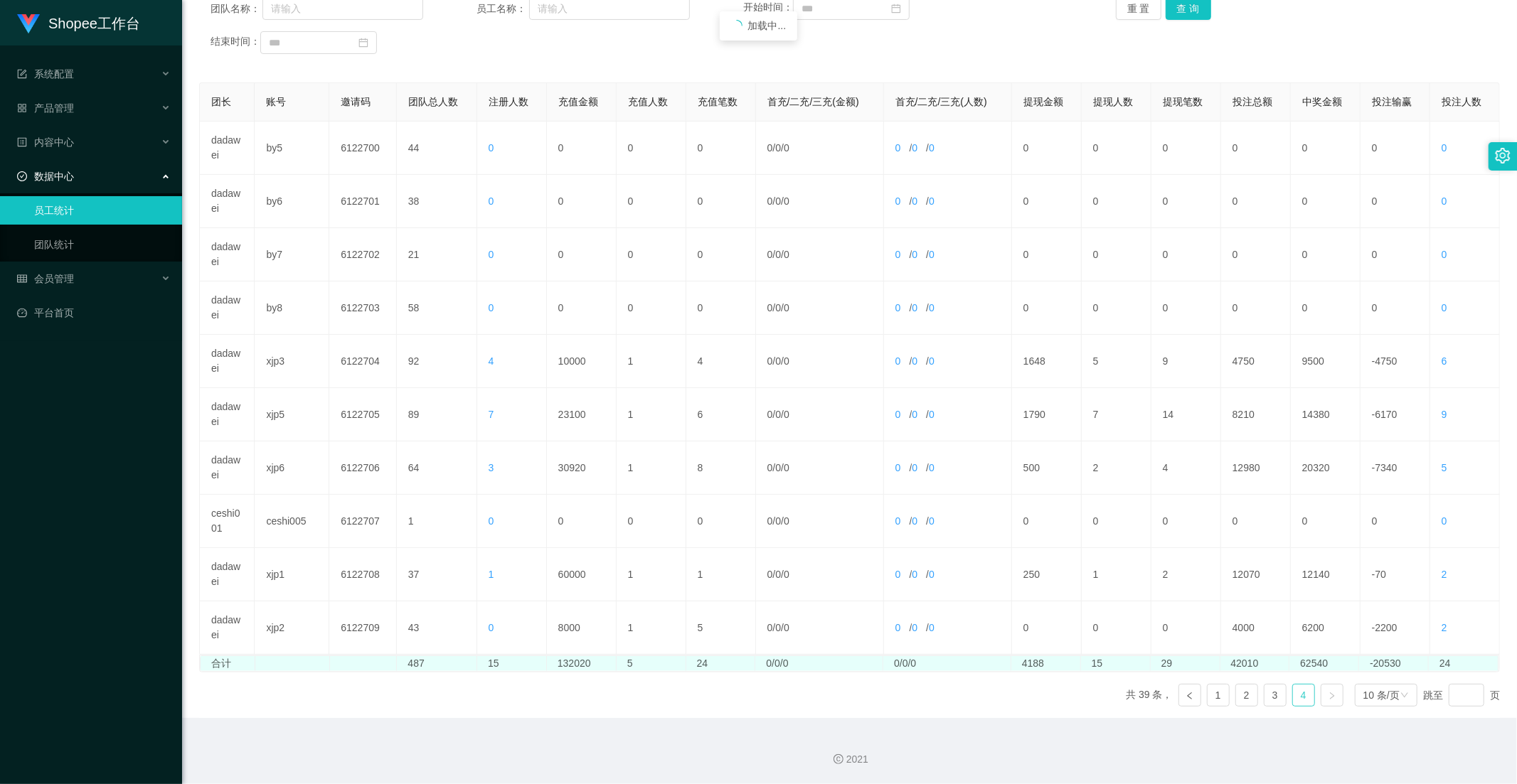
scroll to position [145, 0]
